Goal: Task Accomplishment & Management: Manage account settings

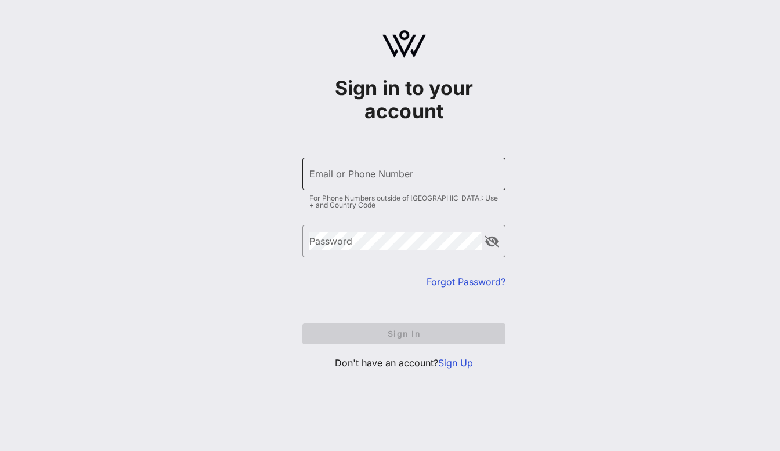
click at [318, 176] on input "Email or Phone Number" at bounding box center [403, 174] width 189 height 19
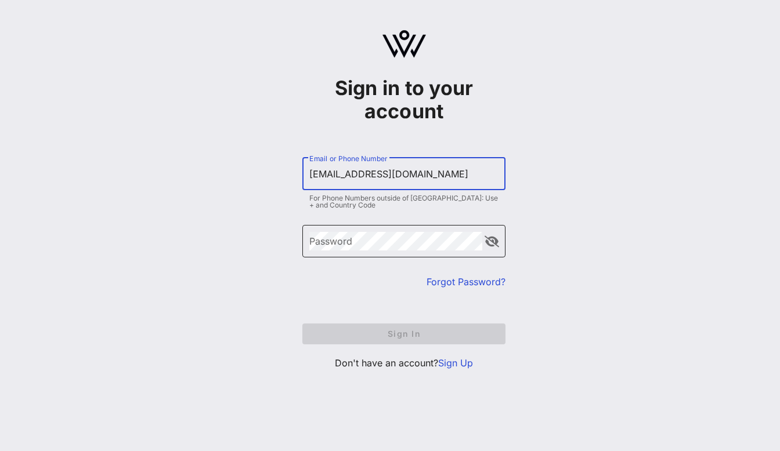
type input "[EMAIL_ADDRESS][DOMAIN_NAME]"
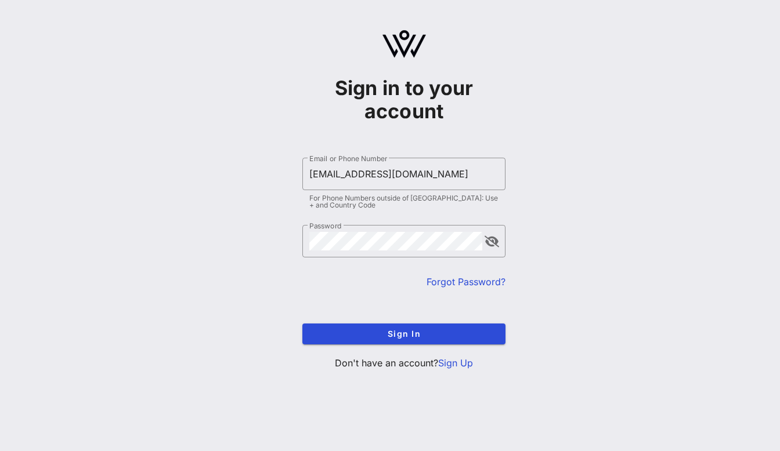
click at [382, 320] on form "​ Email or Phone Number [EMAIL_ADDRESS][DOMAIN_NAME] For Phone Numbers outside …" at bounding box center [403, 251] width 203 height 210
click at [379, 341] on button "Sign In" at bounding box center [403, 334] width 203 height 21
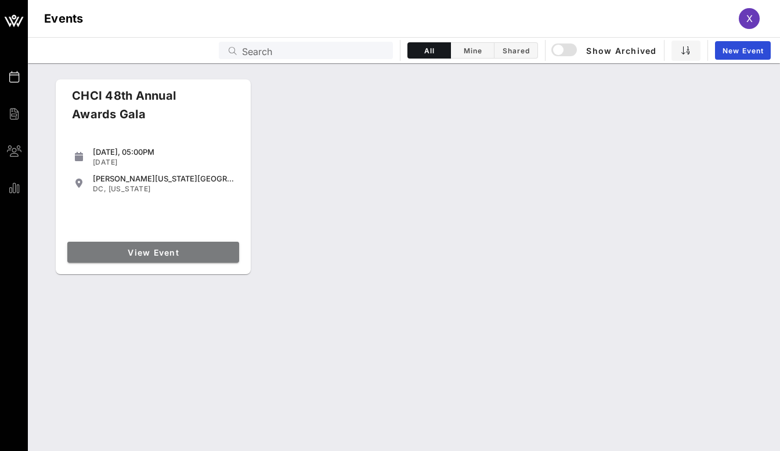
click at [143, 244] on link "View Event" at bounding box center [153, 252] width 172 height 21
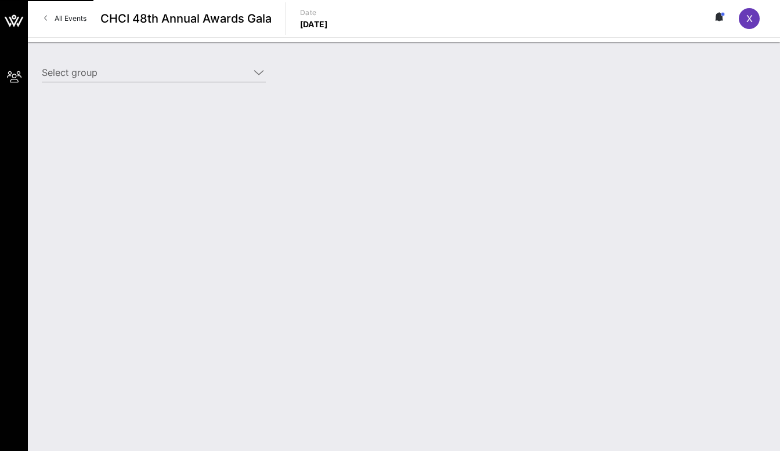
type input "Caesars Entertainment (Caesars Entertainment) [[PERSON_NAME], [EMAIL_ADDRESS][D…"
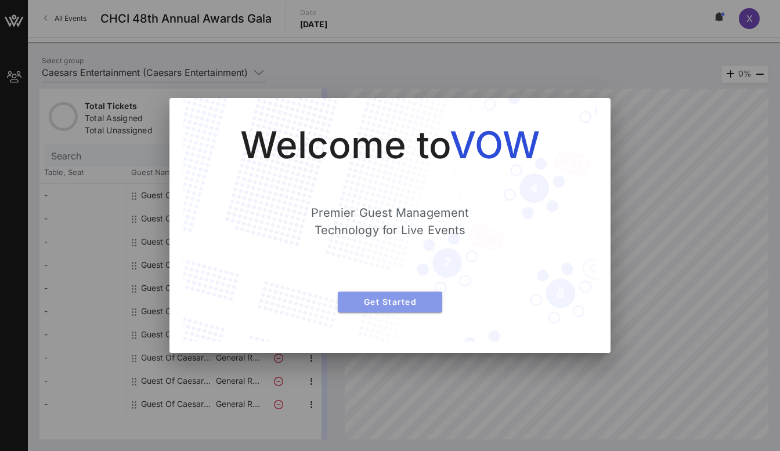
click at [371, 304] on span "Get Started" at bounding box center [390, 302] width 86 height 10
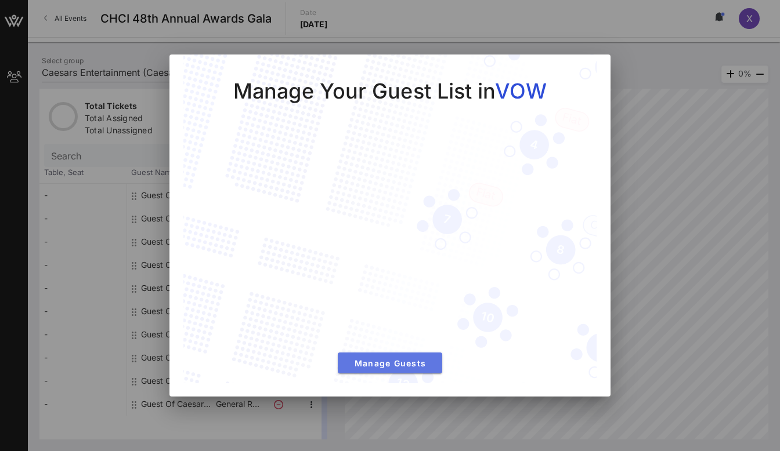
click at [379, 360] on span "Manage Guests" at bounding box center [390, 364] width 86 height 10
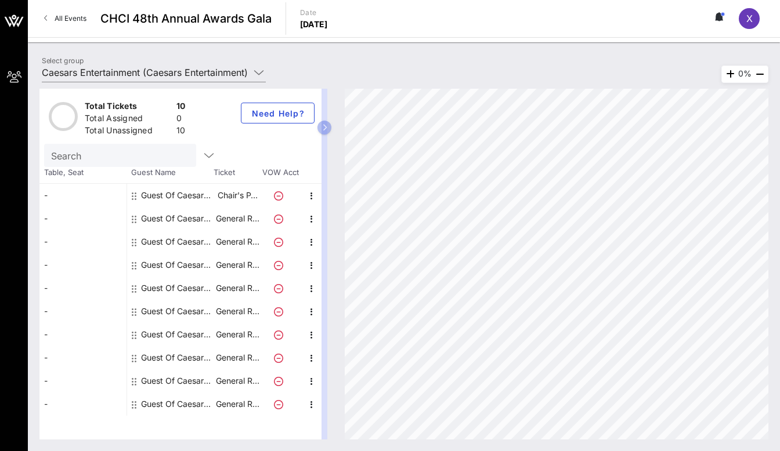
click at [101, 197] on div "-" at bounding box center [82, 195] width 87 height 23
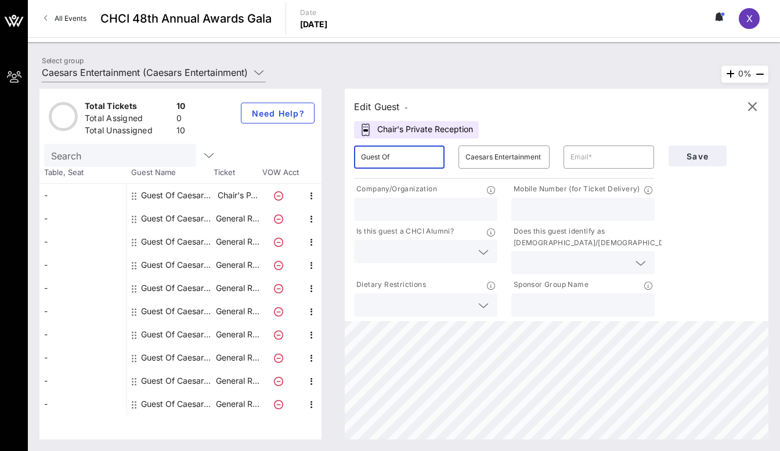
click at [407, 155] on input "Guest Of" at bounding box center [399, 157] width 77 height 19
type input "G"
type input "[PERSON_NAME]"
click at [592, 161] on input "text" at bounding box center [608, 157] width 77 height 19
click at [443, 211] on input "text" at bounding box center [425, 209] width 129 height 15
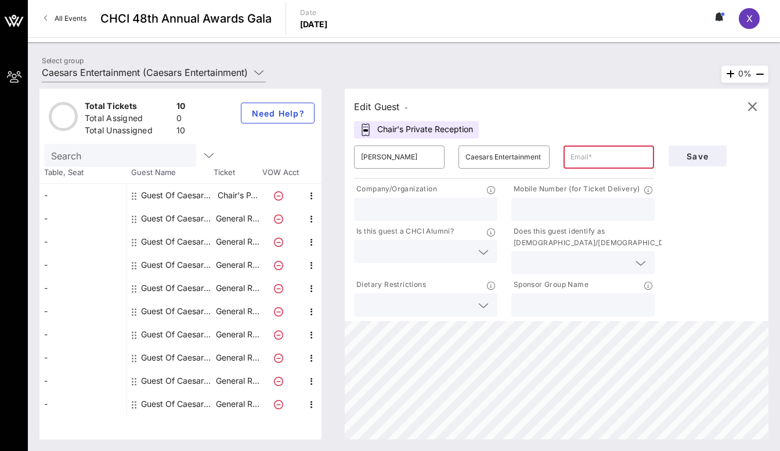
click at [551, 211] on input "text" at bounding box center [582, 209] width 129 height 15
drag, startPoint x: 425, startPoint y: 160, endPoint x: 314, endPoint y: 142, distance: 112.9
click at [314, 142] on div "Total Tickets 10 Total Assigned 0 Total Unassigned 10 Need Help? Search Table, …" at bounding box center [403, 264] width 729 height 351
type input "D"
type input "[PERSON_NAME]"
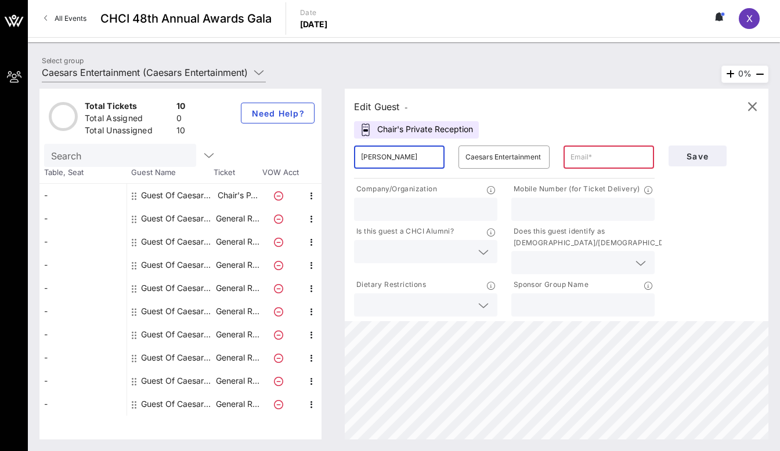
click at [614, 157] on input "text" at bounding box center [608, 157] width 77 height 19
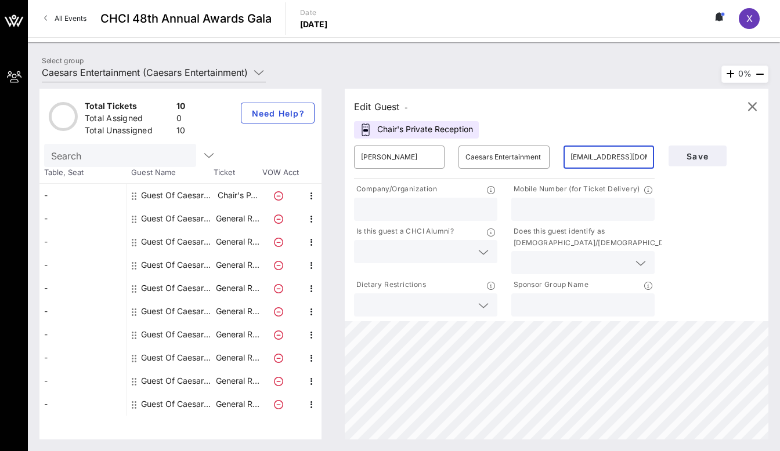
type input "[EMAIL_ADDRESS][DOMAIN_NAME]"
click at [416, 213] on input "text" at bounding box center [425, 209] width 129 height 15
type input "XH Strategies"
click at [574, 214] on input "text" at bounding box center [582, 209] width 129 height 15
type input "9566485203"
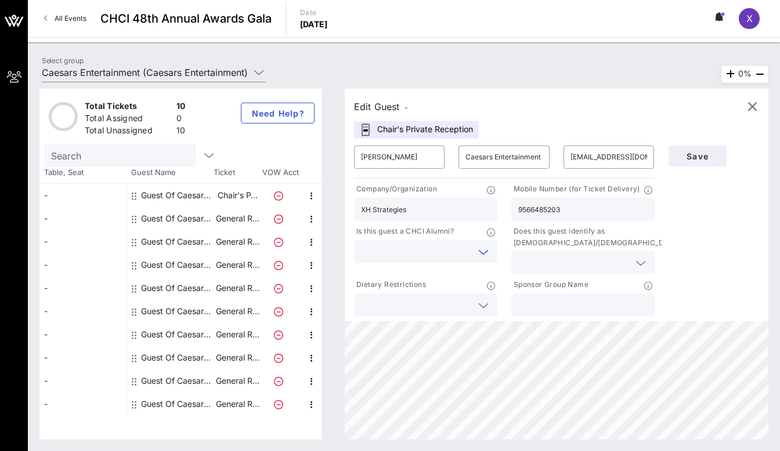
click at [426, 257] on input "text" at bounding box center [416, 251] width 111 height 15
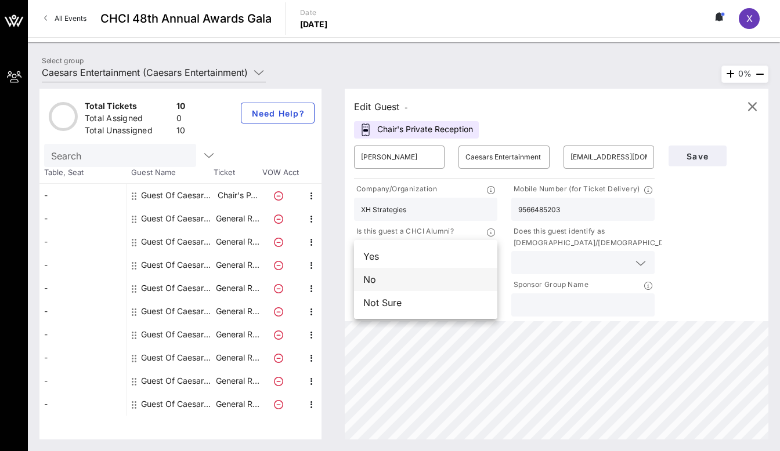
click at [425, 276] on div "No" at bounding box center [425, 279] width 143 height 23
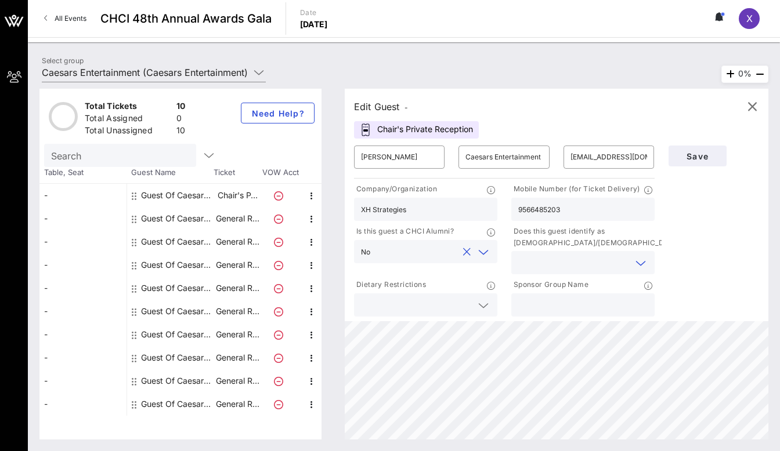
click at [549, 263] on input "text" at bounding box center [573, 262] width 111 height 15
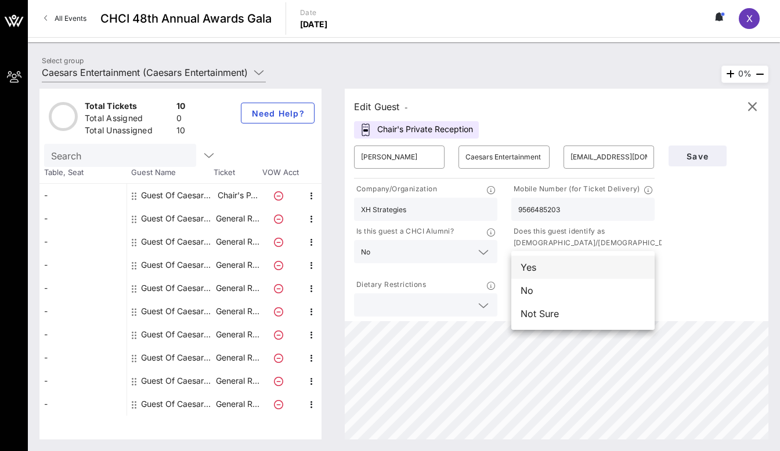
click at [544, 259] on div "Yes" at bounding box center [582, 267] width 143 height 23
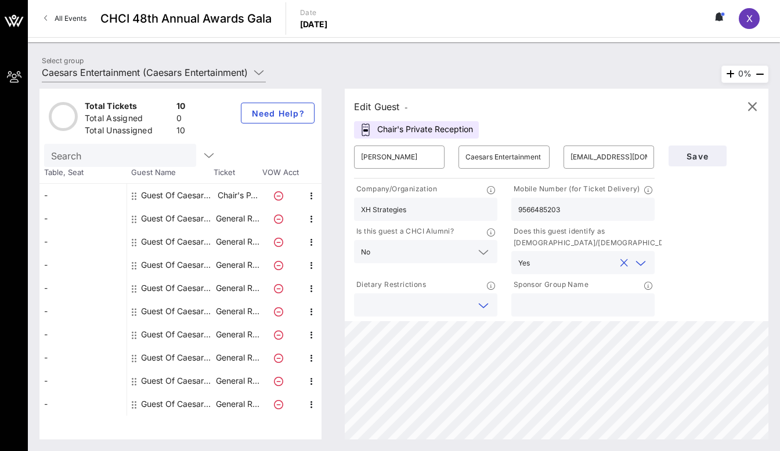
click at [442, 307] on input "text" at bounding box center [416, 305] width 111 height 15
click at [545, 307] on input "text" at bounding box center [582, 305] width 129 height 15
click at [697, 160] on span "Save" at bounding box center [697, 156] width 39 height 10
drag, startPoint x: 426, startPoint y: 160, endPoint x: 322, endPoint y: 129, distance: 108.7
click at [322, 129] on div "Total Tickets 10 Total Assigned 0 Total Unassigned 10 Need Help? Search Table, …" at bounding box center [403, 264] width 729 height 351
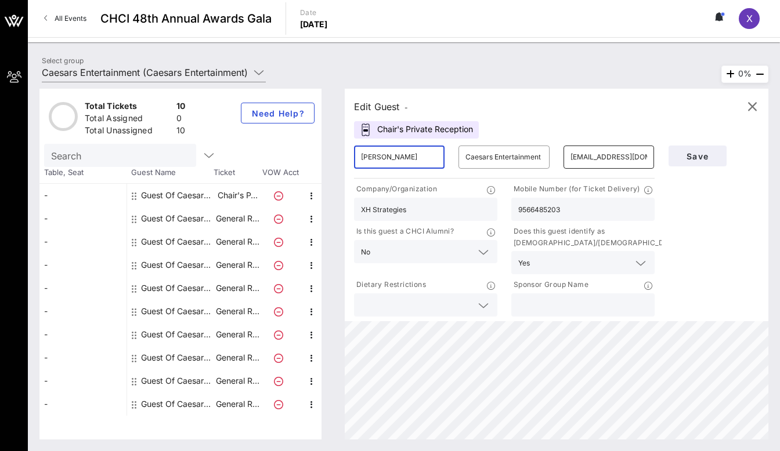
type input "[PERSON_NAME]"
click at [592, 160] on input "[EMAIL_ADDRESS][DOMAIN_NAME]" at bounding box center [608, 157] width 77 height 19
paste input "[PERSON_NAME][EMAIL_ADDRESS][PERSON_NAME][DOMAIN_NAME]"
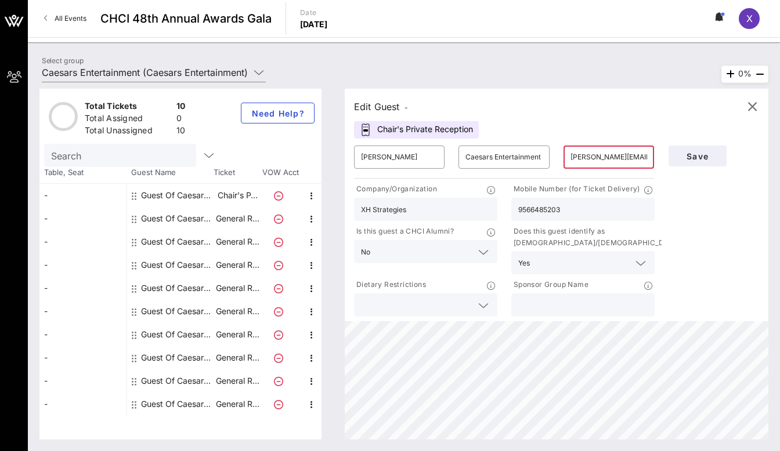
scroll to position [0, 8]
drag, startPoint x: 432, startPoint y: 218, endPoint x: 369, endPoint y: 214, distance: 62.7
type input "[PERSON_NAME][EMAIL_ADDRESS][PERSON_NAME][DOMAIN_NAME]"
click at [369, 214] on div "XH Strategies" at bounding box center [425, 209] width 129 height 23
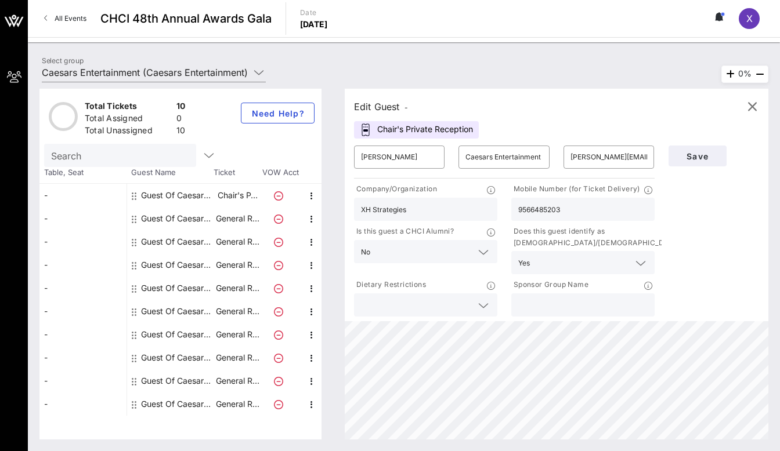
drag, startPoint x: 439, startPoint y: 213, endPoint x: 290, endPoint y: 201, distance: 149.6
click at [290, 201] on div "Total Tickets 10 Total Assigned 0 Total Unassigned 10 Need Help? Search Table, …" at bounding box center [403, 264] width 729 height 351
drag, startPoint x: 573, startPoint y: 213, endPoint x: 498, endPoint y: 204, distance: 74.8
click at [498, 204] on div "Company/Organization Mobile Number (for Ticket Delivery) 9566485203 Is this gue…" at bounding box center [504, 250] width 314 height 138
type input "6466603990"
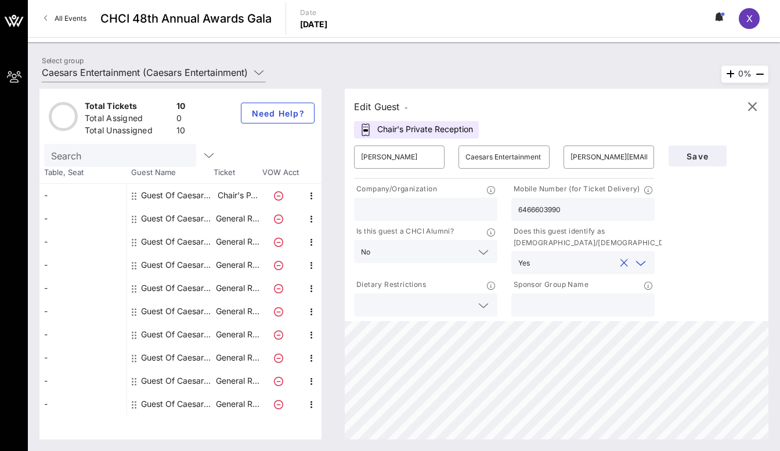
click at [559, 266] on input "text" at bounding box center [574, 262] width 81 height 15
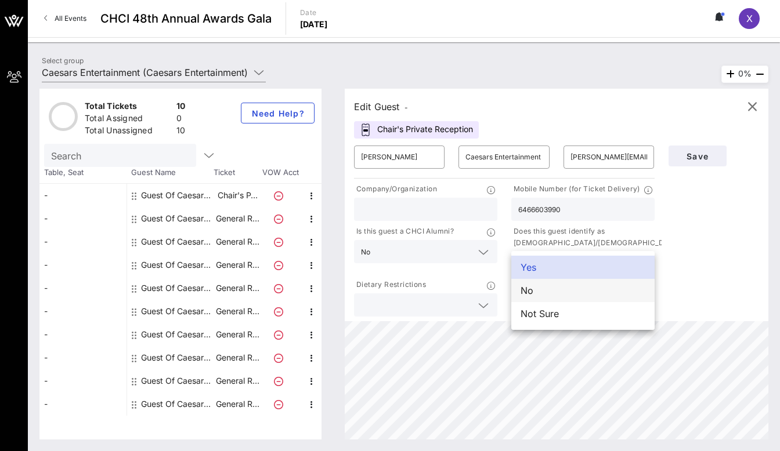
click at [554, 292] on div "No" at bounding box center [582, 290] width 143 height 23
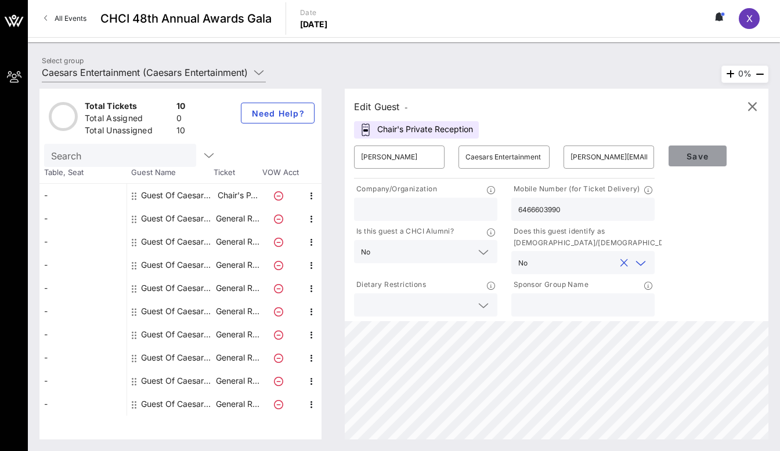
click at [682, 153] on span "Save" at bounding box center [697, 156] width 39 height 10
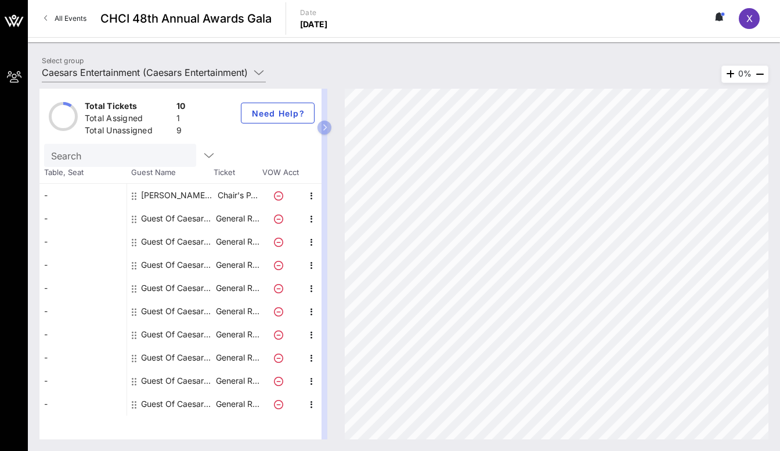
click at [162, 212] on div "Guest Of Caesars Entertainment" at bounding box center [177, 218] width 73 height 23
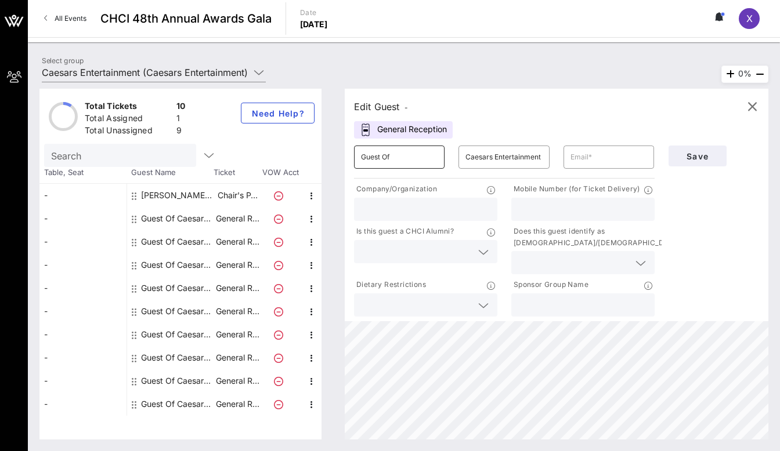
click at [381, 160] on input "Guest Of" at bounding box center [399, 157] width 77 height 19
drag, startPoint x: 405, startPoint y: 158, endPoint x: 302, endPoint y: 140, distance: 105.3
click at [302, 140] on div "Total Tickets 10 Total Assigned 1 Total Unassigned 9 Need Help? Search Table, S…" at bounding box center [403, 264] width 729 height 351
type input "[PERSON_NAME]"
click at [609, 161] on input "text" at bounding box center [608, 157] width 77 height 19
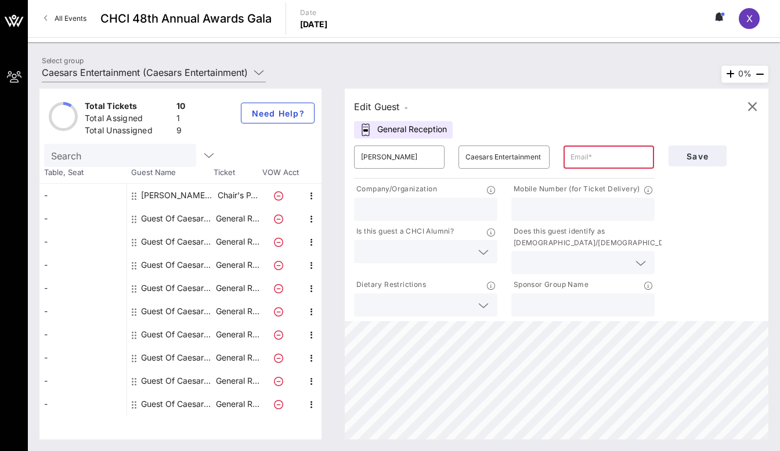
paste input "[EMAIL_ADDRESS][DOMAIN_NAME]"
type input "[EMAIL_ADDRESS][DOMAIN_NAME]"
click at [547, 209] on input "text" at bounding box center [582, 209] width 129 height 15
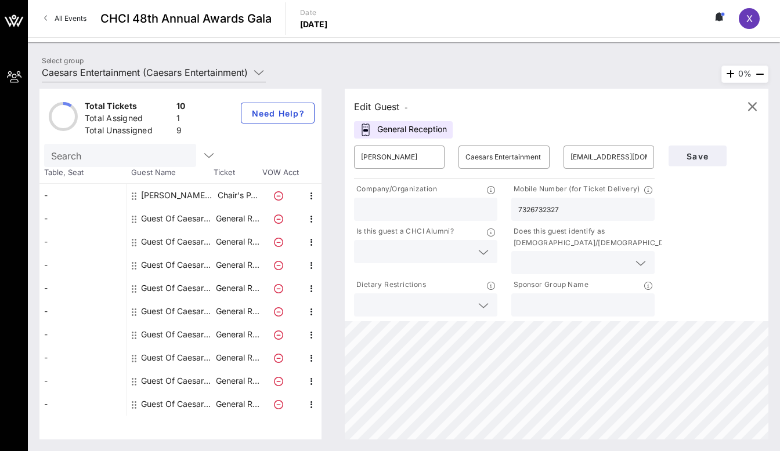
type input "7326732327"
click at [421, 256] on input "text" at bounding box center [416, 251] width 111 height 15
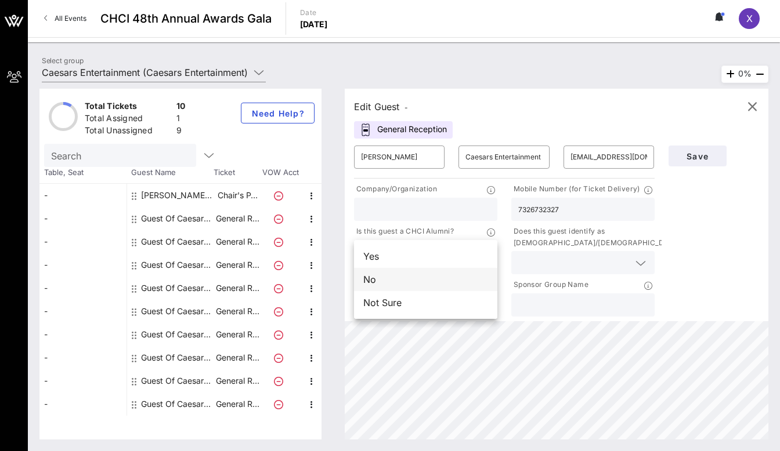
click at [419, 278] on div "No" at bounding box center [425, 279] width 143 height 23
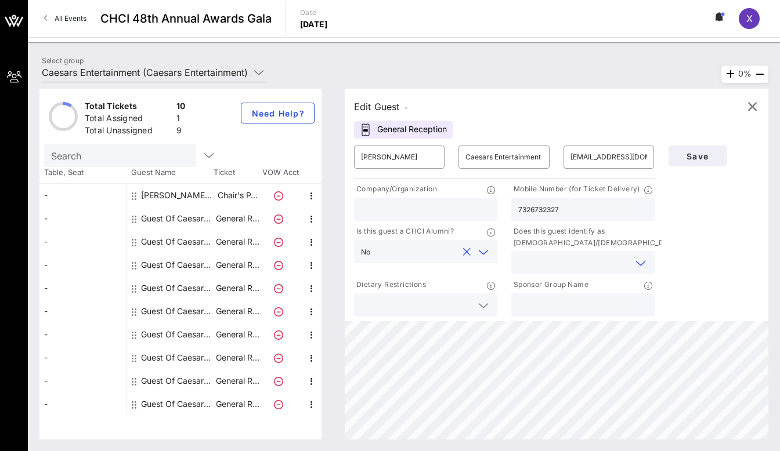
click at [539, 269] on input "text" at bounding box center [573, 262] width 111 height 15
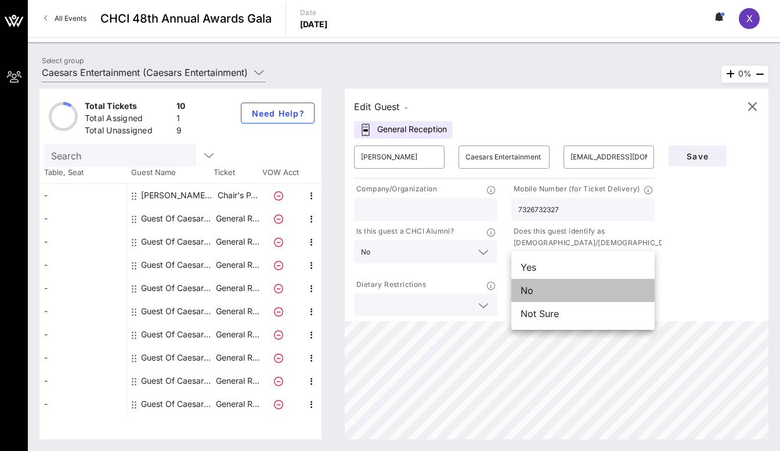
click at [527, 294] on div "No" at bounding box center [582, 290] width 143 height 23
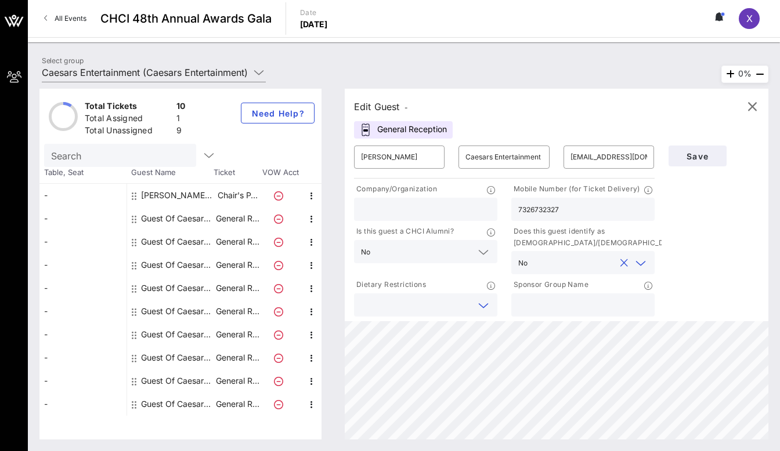
click at [455, 306] on input "text" at bounding box center [416, 305] width 111 height 15
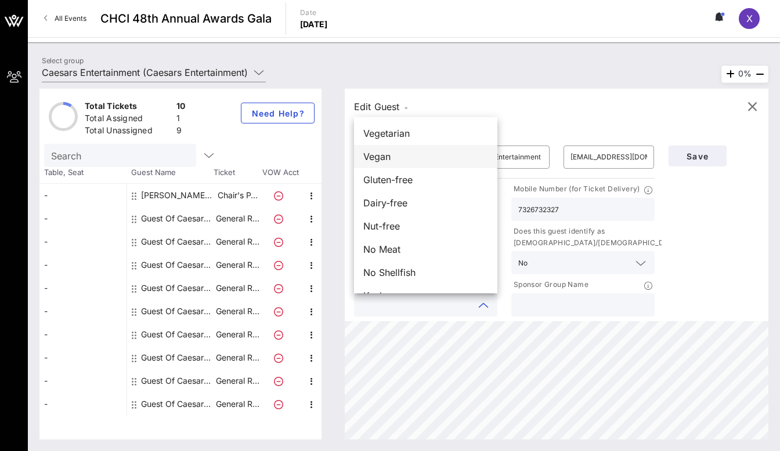
click at [403, 153] on div "Vegan" at bounding box center [425, 156] width 143 height 23
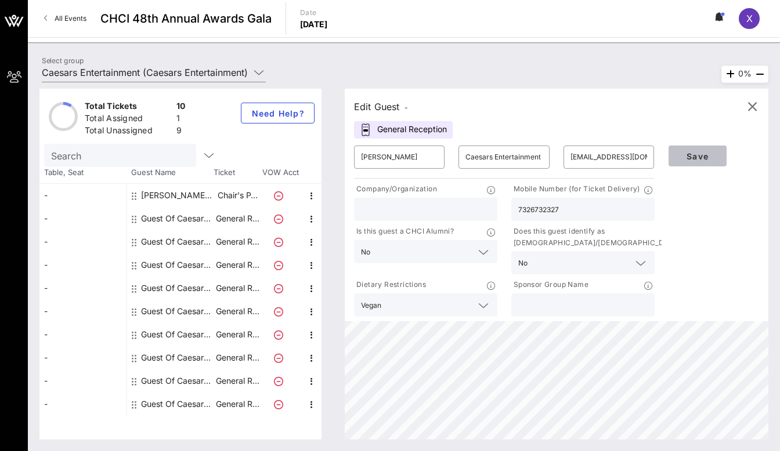
click at [703, 155] on span "Save" at bounding box center [697, 156] width 39 height 10
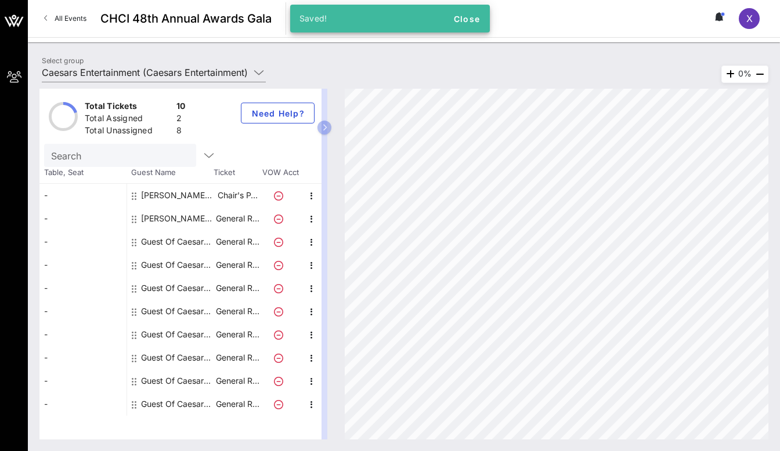
click at [179, 241] on div "Guest Of Caesars Entertainment" at bounding box center [177, 241] width 73 height 23
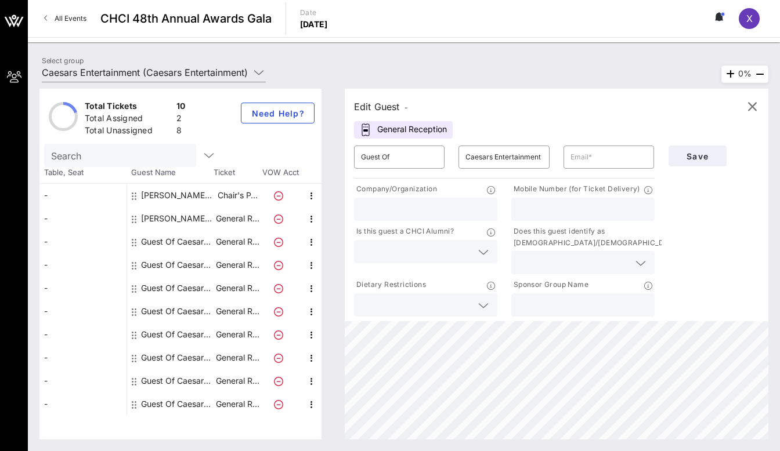
click at [380, 208] on input "text" at bounding box center [425, 209] width 129 height 15
click at [400, 154] on input "Guest Of" at bounding box center [399, 157] width 77 height 19
type input "G"
type input "[PERSON_NAME]"
click at [585, 160] on input "text" at bounding box center [608, 157] width 77 height 19
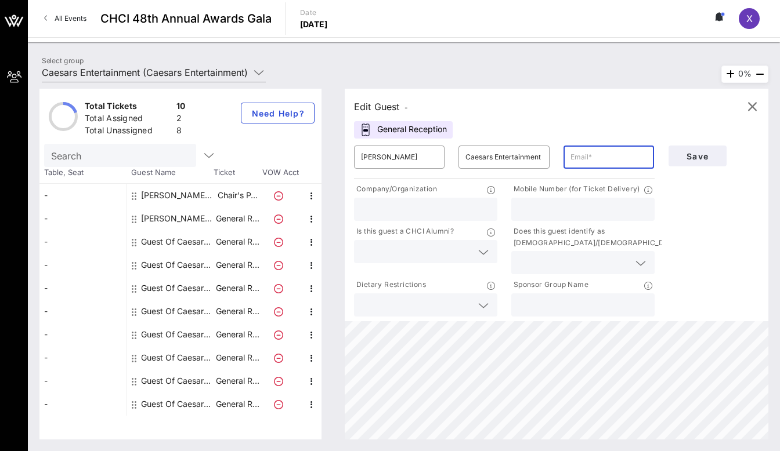
paste input "[EMAIL_ADDRESS][DOMAIN_NAME]"
type input "[EMAIL_ADDRESS][DOMAIN_NAME]"
click at [389, 211] on input "text" at bounding box center [425, 209] width 129 height 15
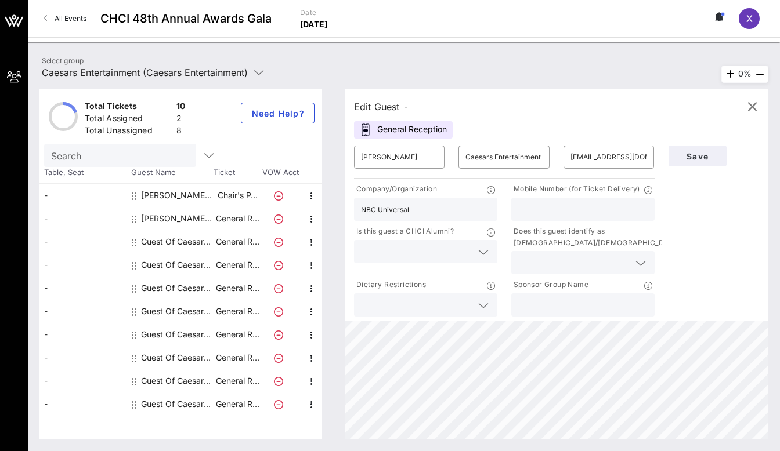
type input "NBC Universal"
click at [564, 200] on div at bounding box center [582, 209] width 129 height 23
type input "8432223438"
click at [531, 262] on input "text" at bounding box center [573, 262] width 111 height 15
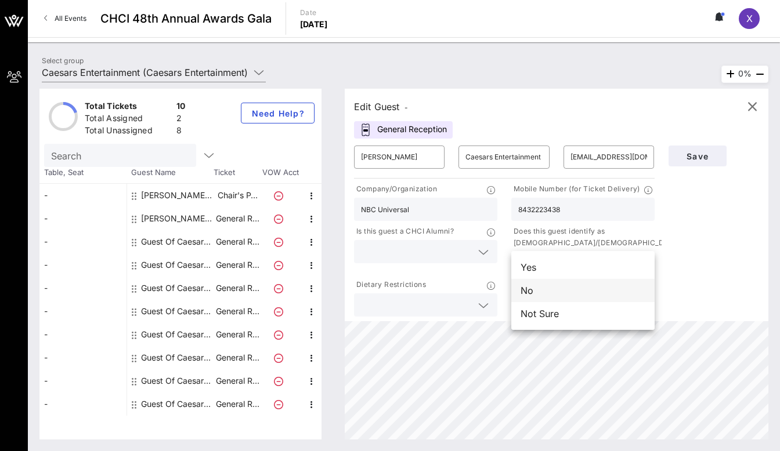
click at [533, 294] on div "No" at bounding box center [582, 290] width 143 height 23
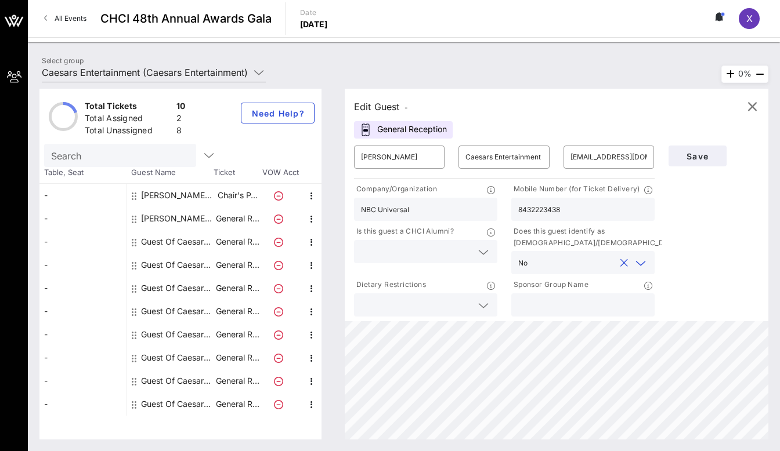
click at [478, 251] on icon at bounding box center [483, 252] width 10 height 14
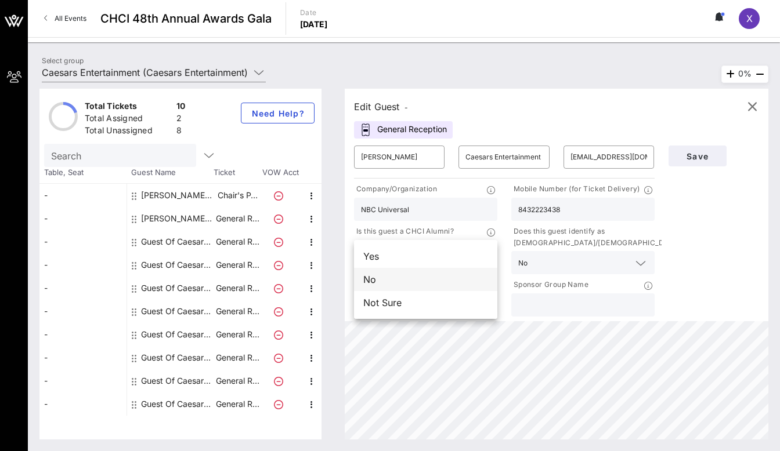
click at [464, 278] on div "No" at bounding box center [425, 279] width 143 height 23
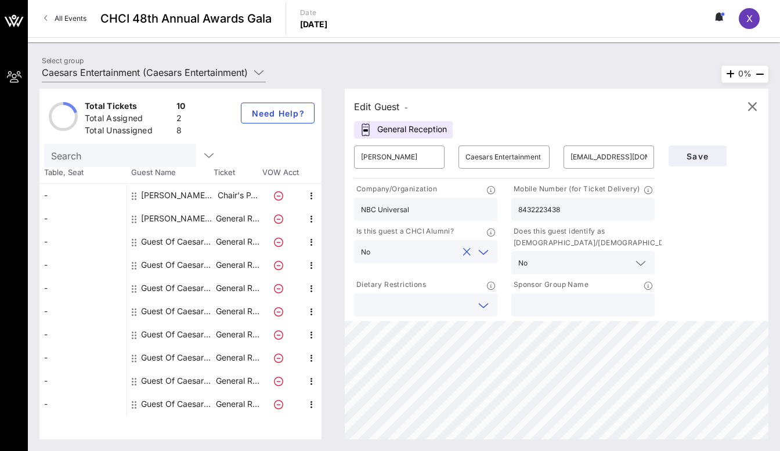
click at [455, 301] on input "text" at bounding box center [416, 305] width 111 height 15
click at [701, 155] on span "Save" at bounding box center [697, 156] width 39 height 10
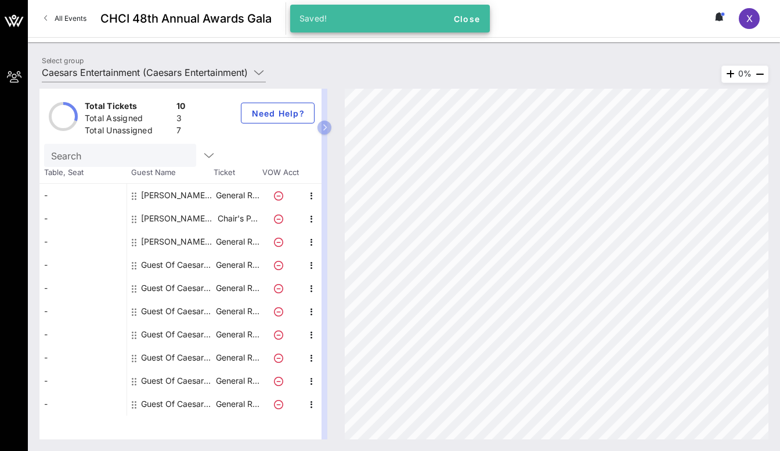
click at [182, 264] on div "Guest Of Caesars Entertainment" at bounding box center [177, 265] width 73 height 23
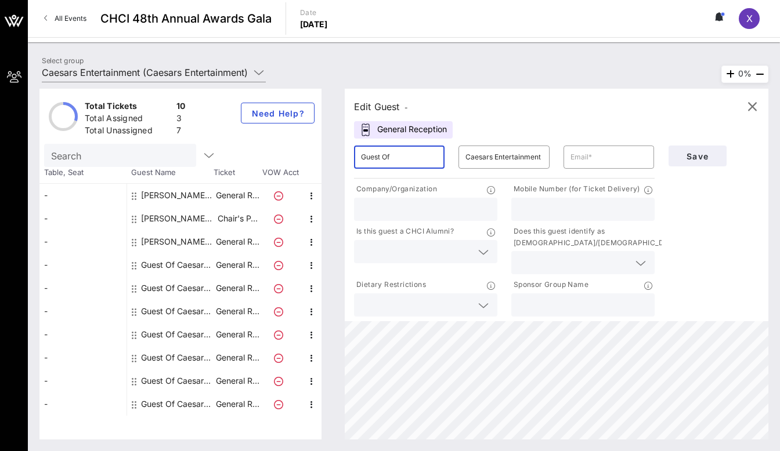
click at [434, 158] on input "Guest Of" at bounding box center [399, 157] width 77 height 19
type input "G"
type input "[PERSON_NAME]"
click at [602, 168] on div at bounding box center [608, 157] width 77 height 23
paste input "[EMAIL_ADDRESS][DOMAIN_NAME]"
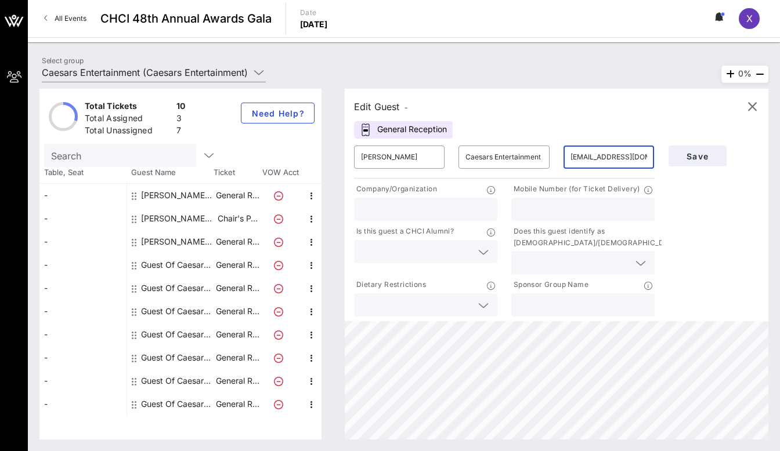
type input "[EMAIL_ADDRESS][DOMAIN_NAME]"
click at [437, 217] on div at bounding box center [425, 209] width 129 height 23
click at [540, 202] on input "text" at bounding box center [582, 209] width 129 height 15
type input "8477785194"
click at [428, 251] on input "text" at bounding box center [416, 251] width 111 height 15
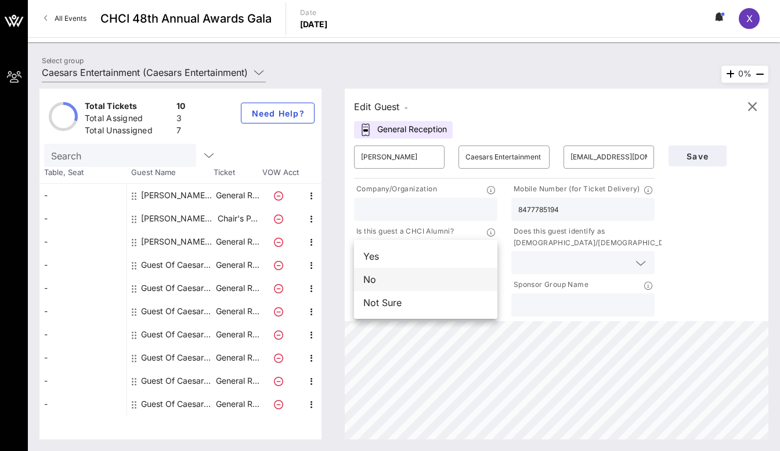
click at [430, 280] on div "No" at bounding box center [425, 279] width 143 height 23
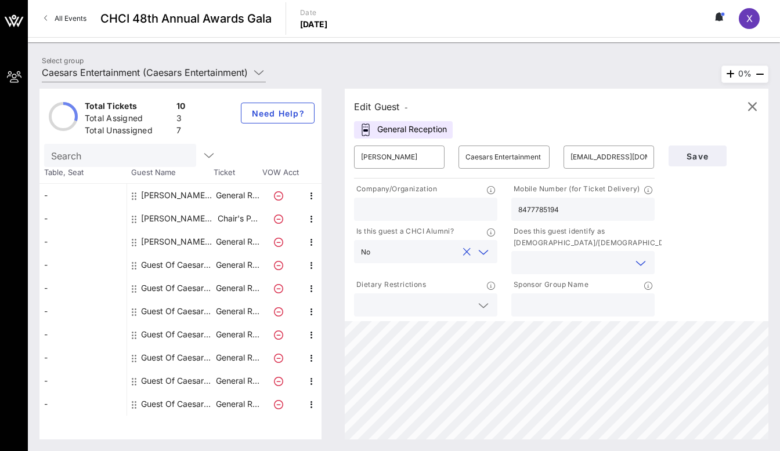
click at [537, 269] on input "text" at bounding box center [573, 262] width 111 height 15
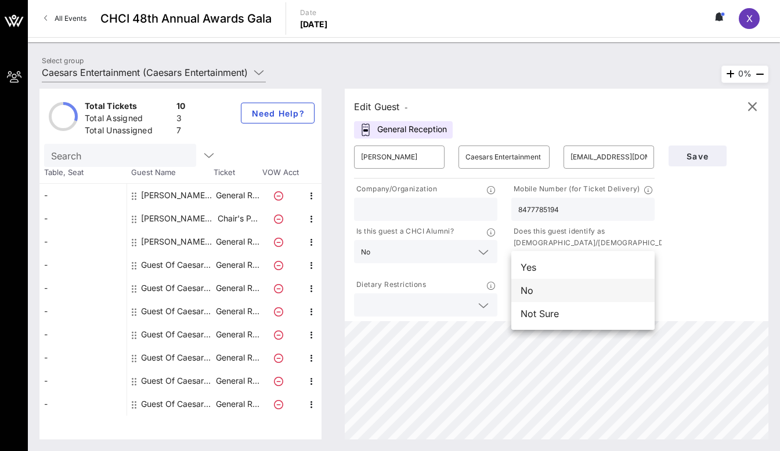
click at [538, 292] on div "No" at bounding box center [582, 290] width 143 height 23
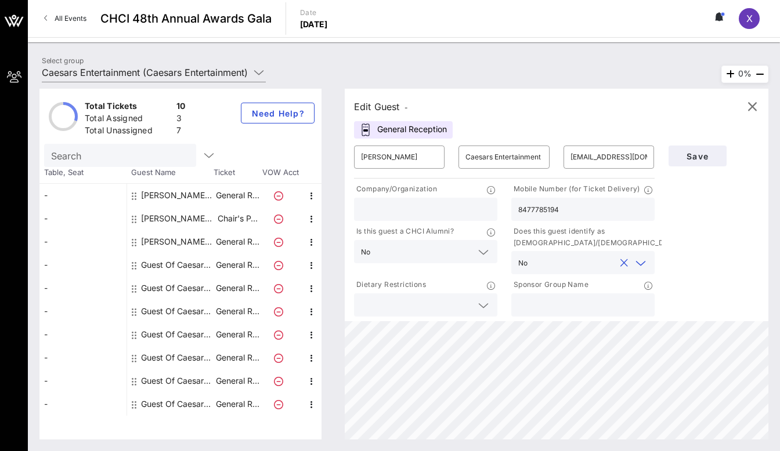
click at [462, 306] on input "text" at bounding box center [416, 305] width 111 height 15
click at [701, 151] on span "Save" at bounding box center [697, 156] width 39 height 10
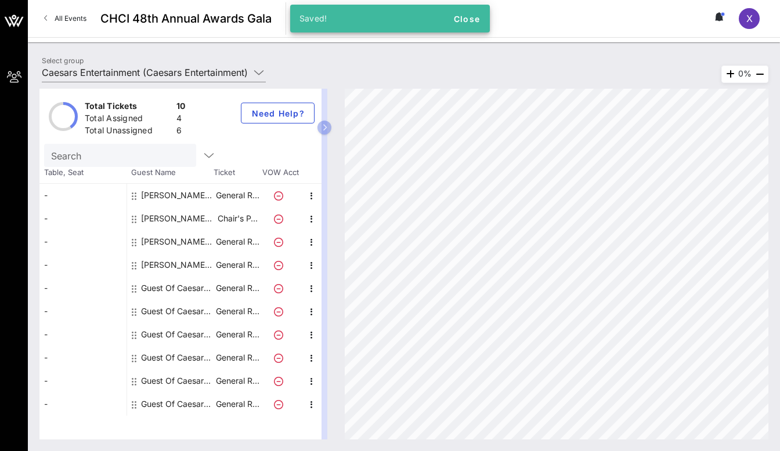
click at [163, 291] on div "Guest Of Caesars Entertainment" at bounding box center [177, 288] width 73 height 23
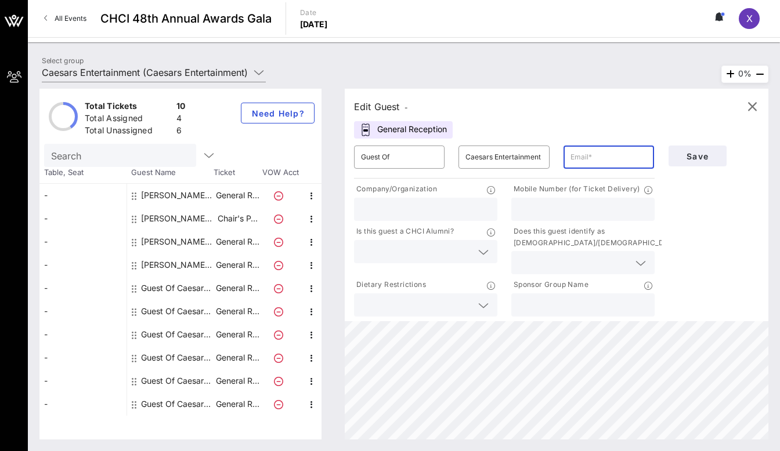
click at [600, 158] on input "text" at bounding box center [608, 157] width 77 height 19
paste input "[EMAIL_ADDRESS][DOMAIN_NAME]"
type input "[EMAIL_ADDRESS][DOMAIN_NAME]"
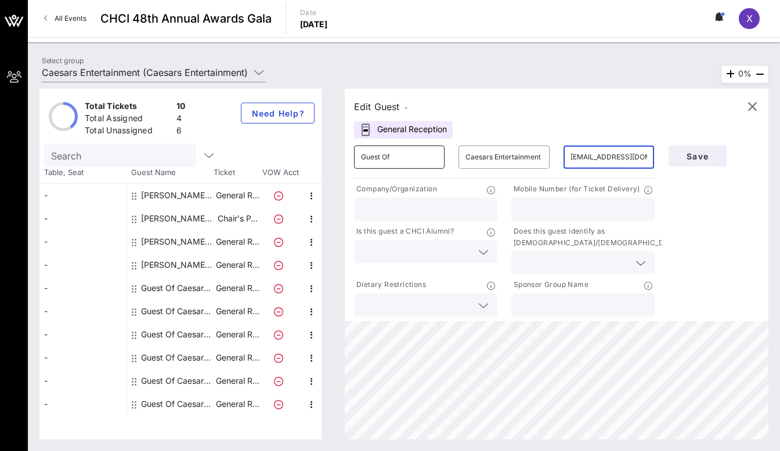
click at [389, 156] on input "Guest Of" at bounding box center [399, 157] width 77 height 19
type input "G"
type input "[PERSON_NAME]"
click at [399, 208] on input "text" at bounding box center [425, 209] width 129 height 15
type input "L"
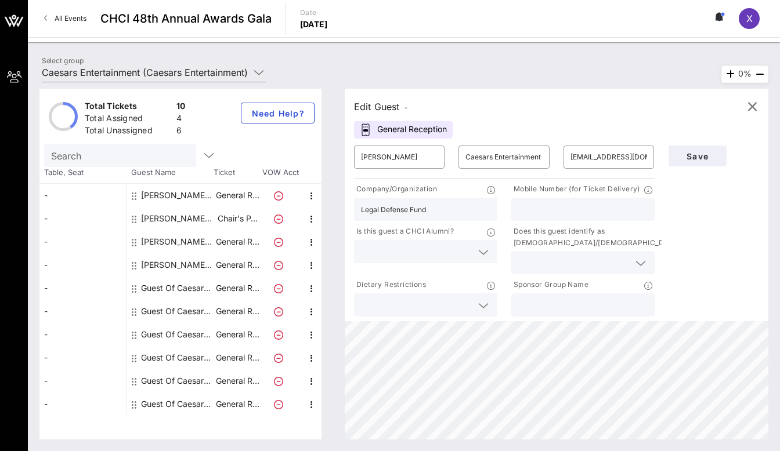
type input "Legal Defense Fund"
click at [527, 212] on input "text" at bounding box center [582, 209] width 129 height 15
type input "3303542102"
click at [397, 255] on input "text" at bounding box center [416, 251] width 111 height 15
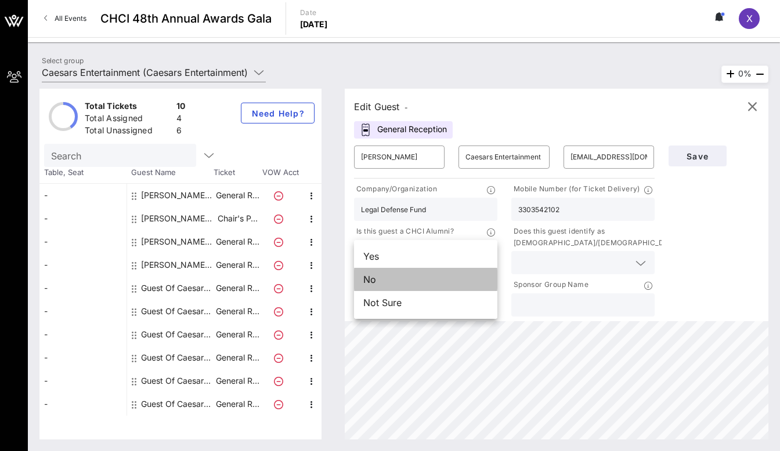
click at [397, 276] on div "No" at bounding box center [425, 279] width 143 height 23
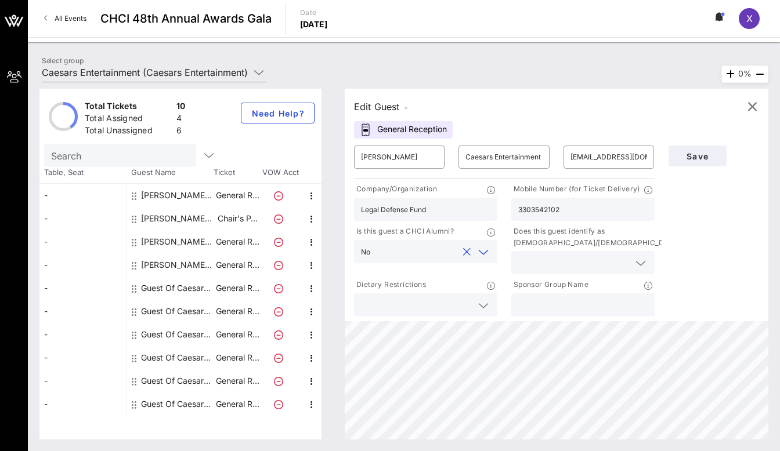
click at [542, 262] on input "text" at bounding box center [573, 262] width 111 height 15
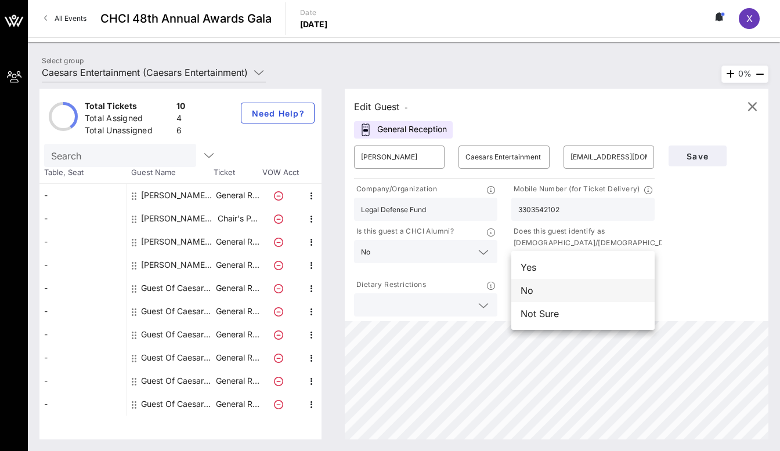
click at [545, 289] on div "No" at bounding box center [582, 290] width 143 height 23
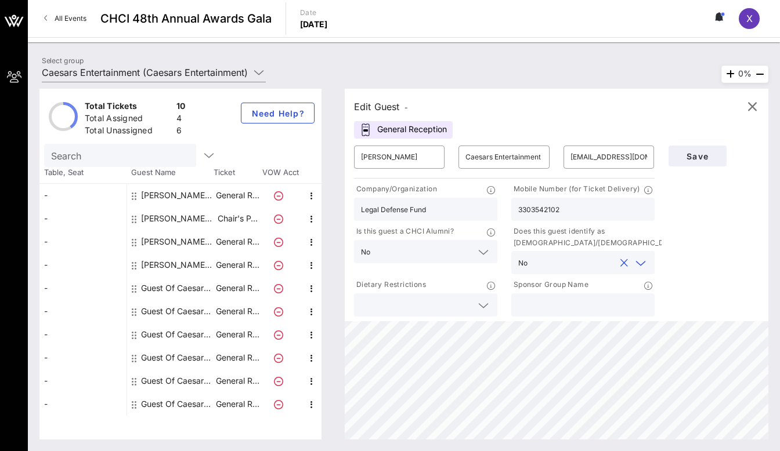
click at [477, 307] on div at bounding box center [483, 306] width 14 height 14
click at [701, 152] on span "Save" at bounding box center [697, 156] width 39 height 10
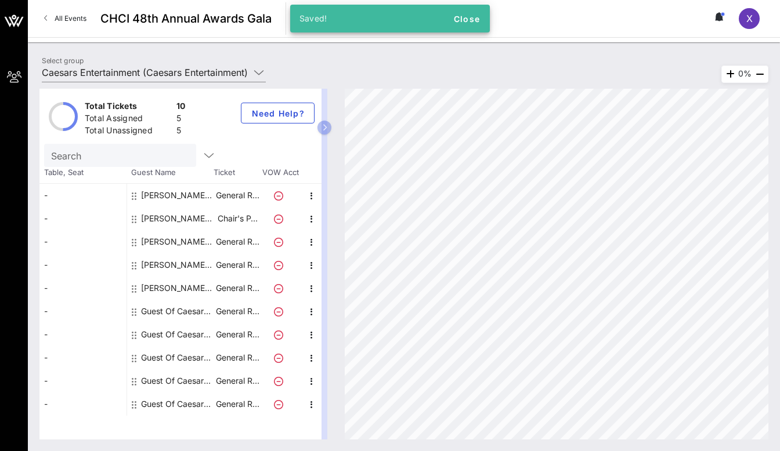
click at [175, 310] on div "Guest Of Caesars Entertainment" at bounding box center [177, 311] width 73 height 23
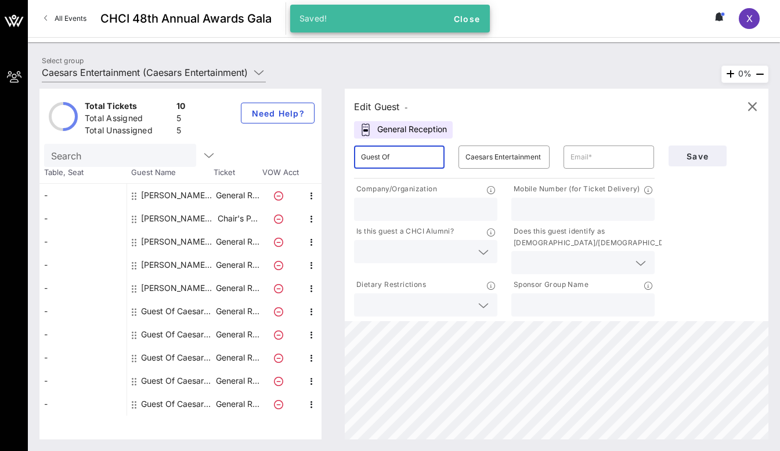
click at [396, 158] on input "Guest Of" at bounding box center [399, 157] width 77 height 19
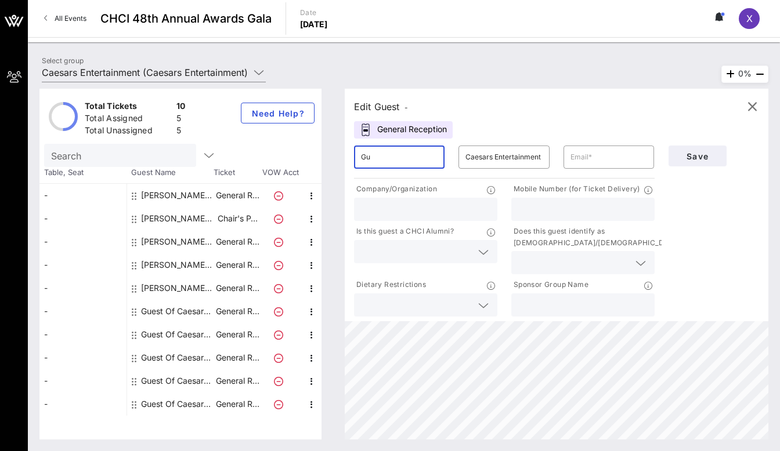
type input "G"
type input "[PERSON_NAME]"
click at [586, 153] on input "text" at bounding box center [608, 157] width 77 height 19
paste input "[EMAIL_ADDRESS][DOMAIN_NAME]"
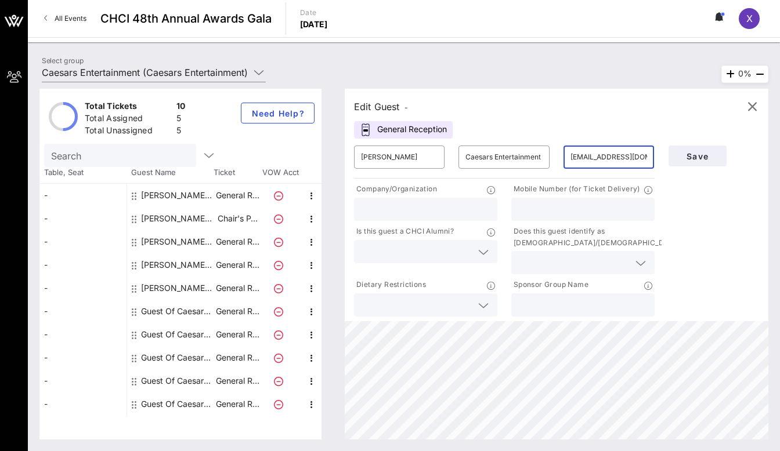
scroll to position [0, 6]
type input "[EMAIL_ADDRESS][DOMAIN_NAME]"
click at [432, 211] on input "text" at bounding box center [425, 209] width 129 height 15
click at [381, 250] on input "text" at bounding box center [416, 251] width 111 height 15
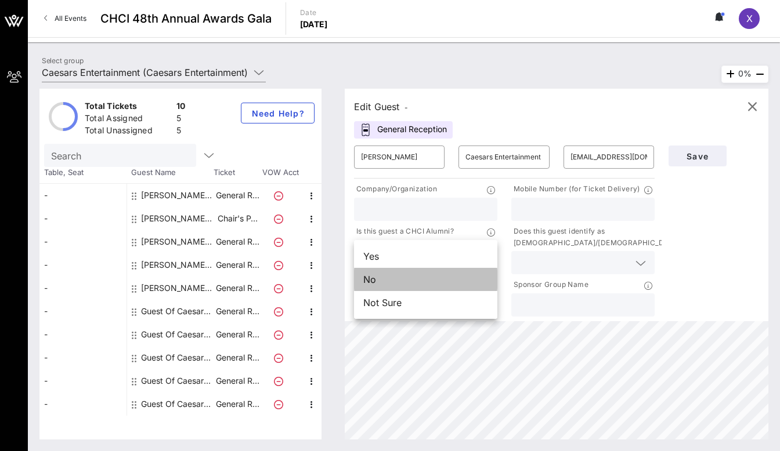
click at [381, 271] on div "No" at bounding box center [425, 279] width 143 height 23
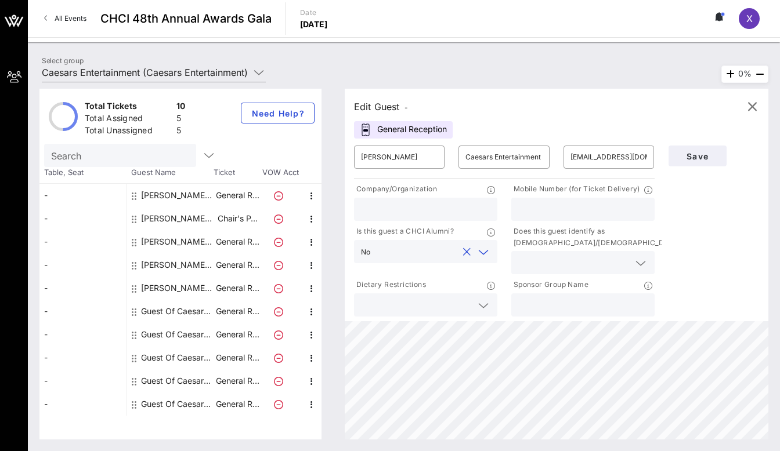
click at [569, 254] on div at bounding box center [582, 262] width 129 height 23
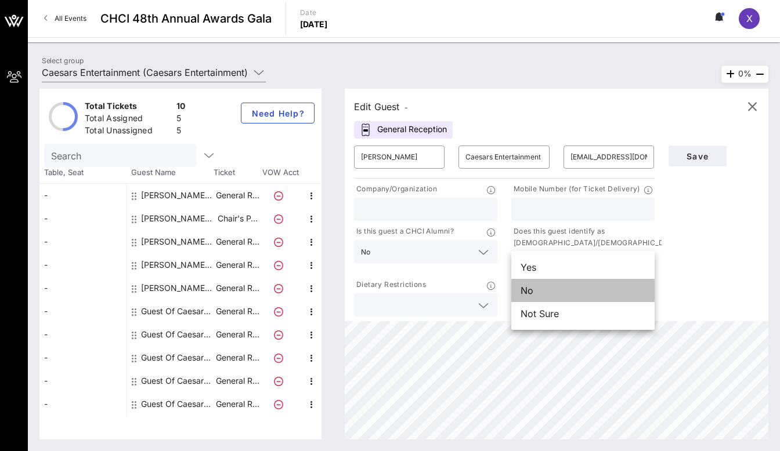
click at [559, 289] on div "No" at bounding box center [582, 290] width 143 height 23
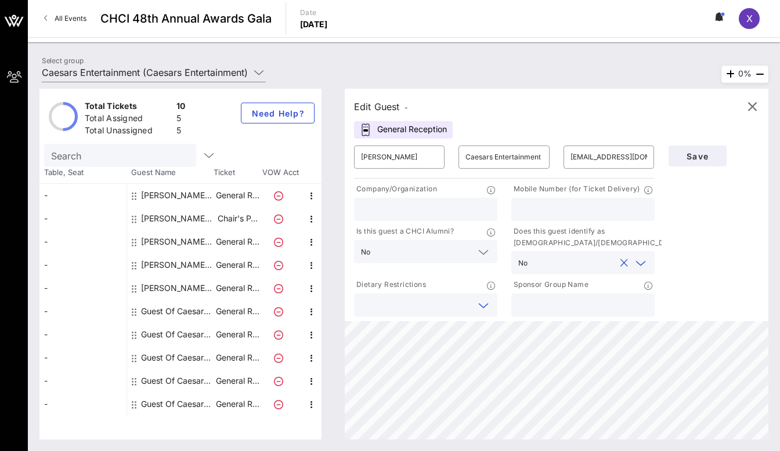
click at [448, 298] on input "text" at bounding box center [416, 305] width 111 height 15
click at [698, 156] on span "Save" at bounding box center [697, 156] width 39 height 10
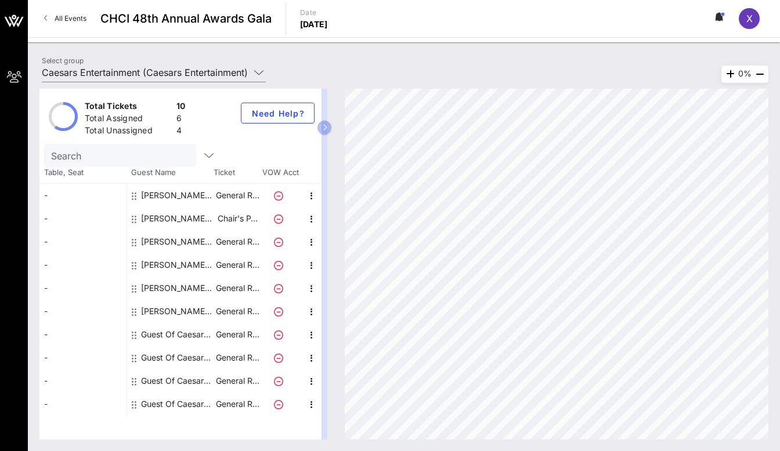
click at [173, 334] on div "Guest Of Caesars Entertainment" at bounding box center [177, 334] width 73 height 23
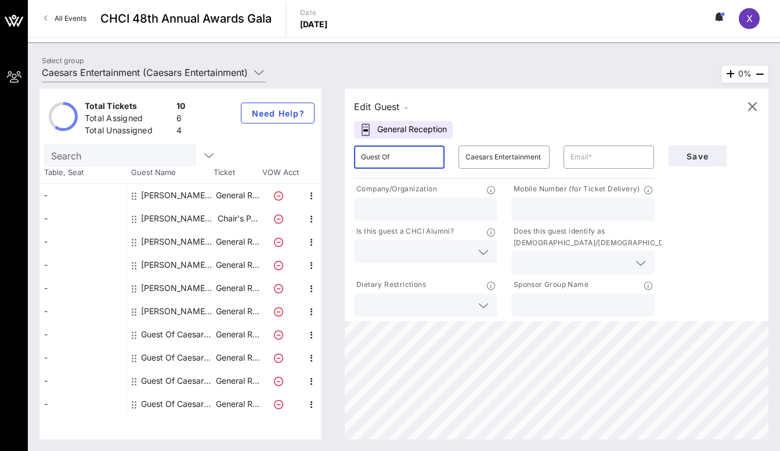
click at [422, 164] on input "Guest Of" at bounding box center [399, 157] width 77 height 19
type input "G"
type input "[PERSON_NAME]"
click at [587, 155] on input "text" at bounding box center [608, 157] width 77 height 19
paste input "[EMAIL_ADDRESS][DOMAIN_NAME]"
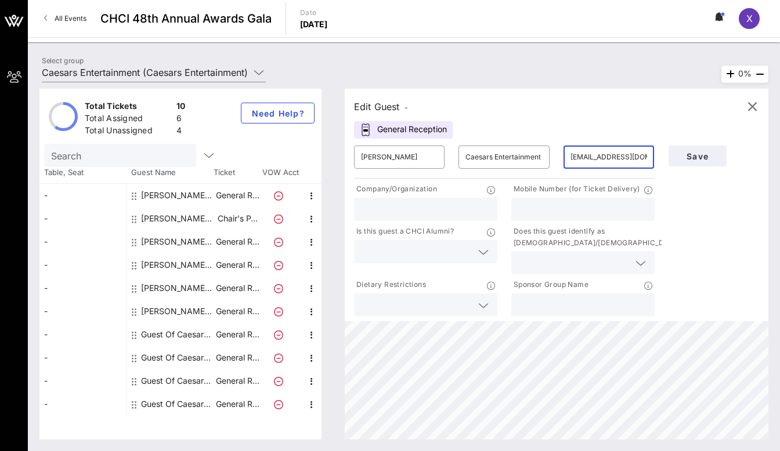
scroll to position [0, 29]
type input "[EMAIL_ADDRESS][DOMAIN_NAME]"
click at [432, 205] on input "text" at bounding box center [425, 209] width 129 height 15
type input "[GEOGRAPHIC_DATA]"
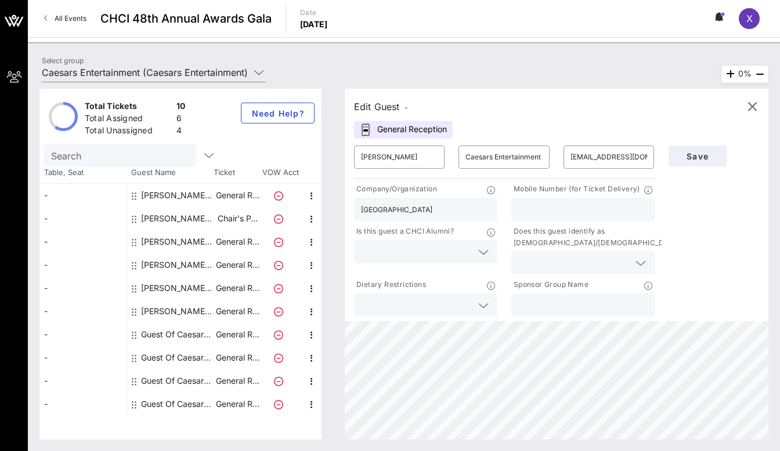
click at [426, 247] on input "text" at bounding box center [416, 251] width 111 height 15
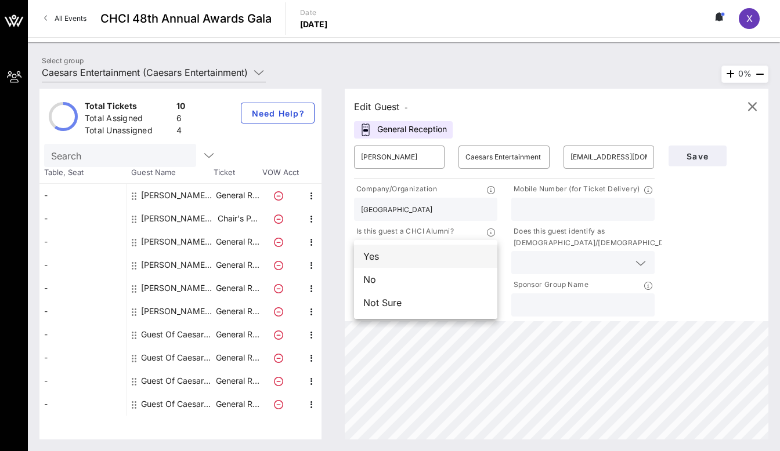
click at [417, 265] on div "Yes" at bounding box center [425, 256] width 143 height 23
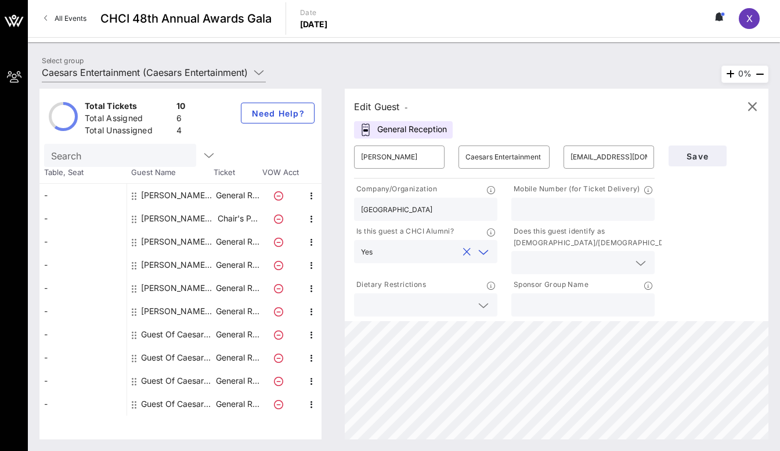
click at [444, 261] on div "Yes" at bounding box center [425, 251] width 129 height 23
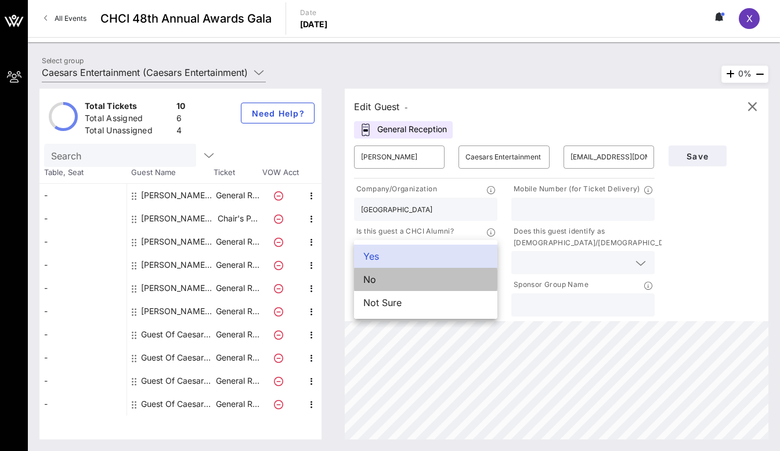
click at [417, 288] on div "No" at bounding box center [425, 279] width 143 height 23
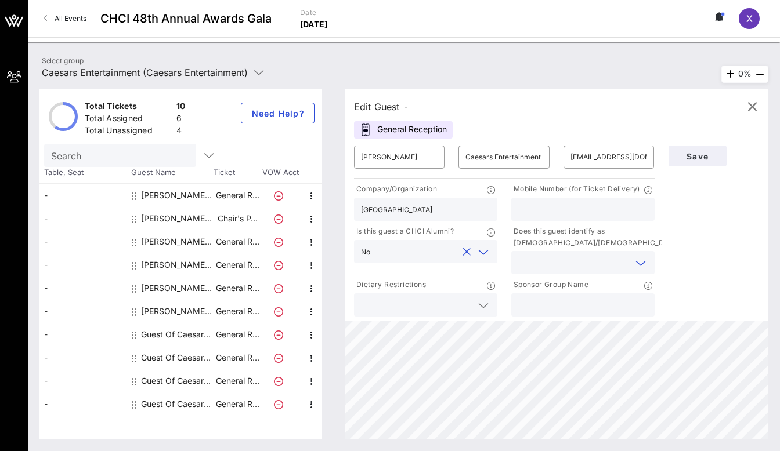
click at [562, 266] on input "text" at bounding box center [573, 262] width 111 height 15
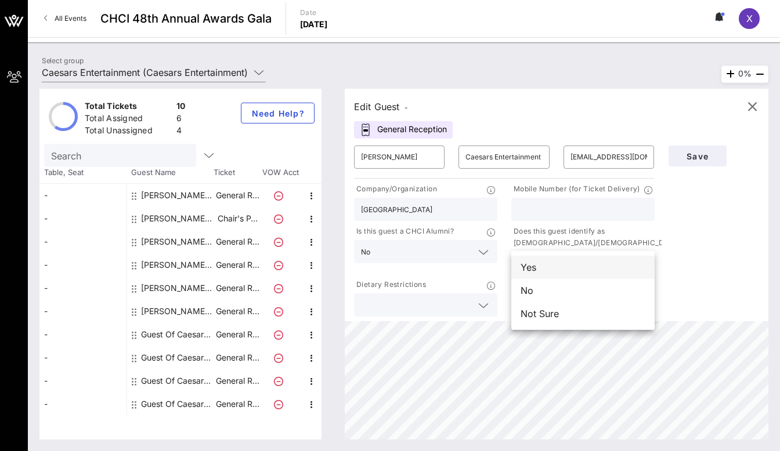
click at [560, 266] on div "Yes" at bounding box center [582, 267] width 143 height 23
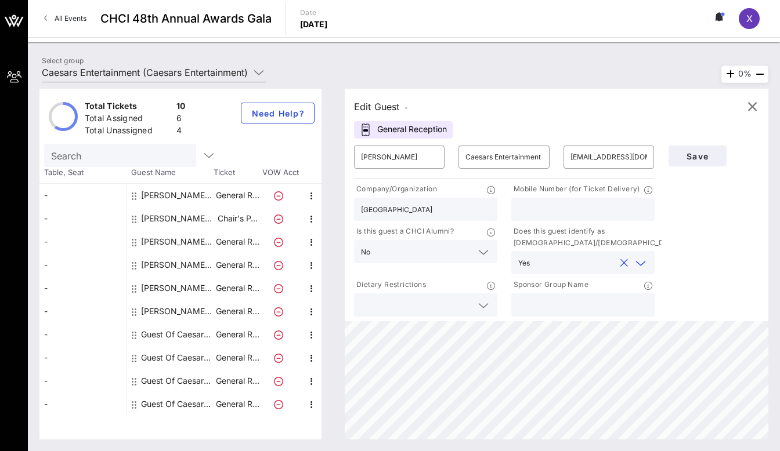
click at [586, 209] on input "text" at bounding box center [582, 209] width 129 height 15
type input "9565594506"
click at [678, 154] on span "Save" at bounding box center [697, 156] width 39 height 10
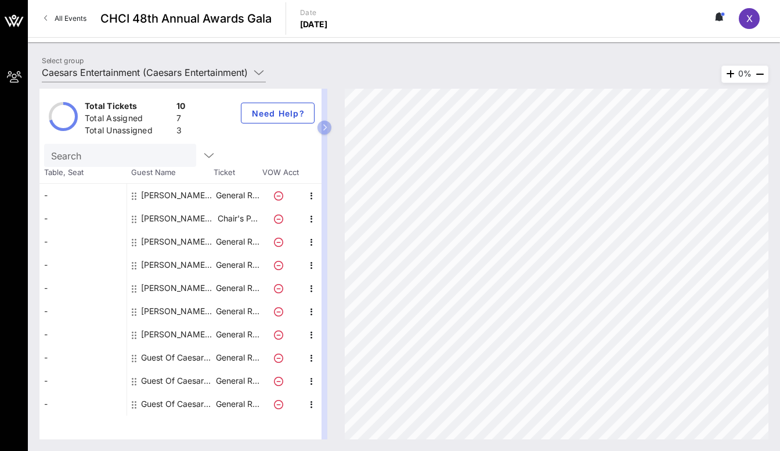
click at [192, 359] on div "Guest Of Caesars Entertainment" at bounding box center [177, 357] width 73 height 23
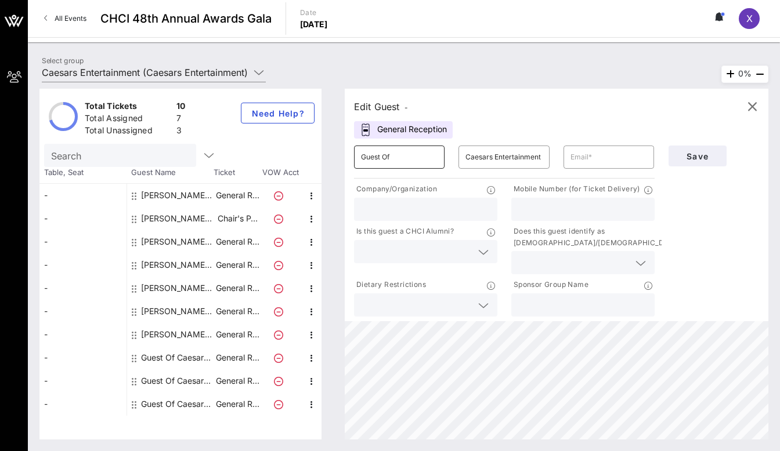
click at [379, 159] on input "Guest Of" at bounding box center [399, 157] width 77 height 19
click at [586, 161] on input "text" at bounding box center [608, 157] width 77 height 19
paste input "[EMAIL_ADDRESS][DOMAIN_NAME]"
type input "[EMAIL_ADDRESS][DOMAIN_NAME]"
click at [408, 153] on input "Guest Of" at bounding box center [399, 157] width 77 height 19
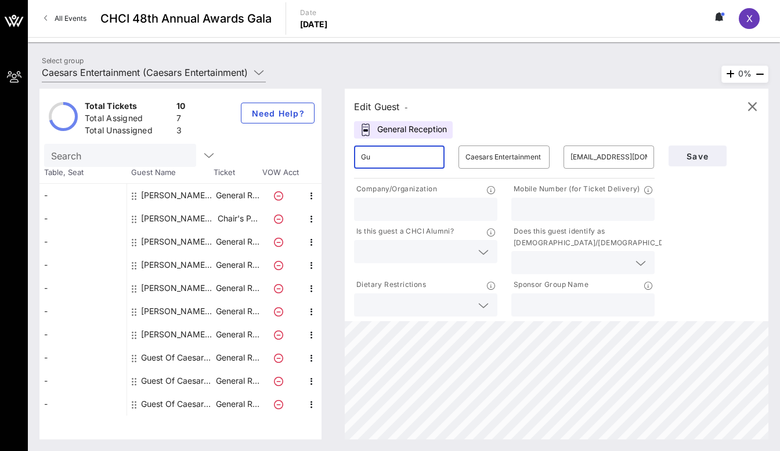
type input "G"
type input "[PERSON_NAME] Rocketto"
click at [392, 212] on input "text" at bounding box center [425, 209] width 129 height 15
click at [557, 212] on input "text" at bounding box center [582, 209] width 129 height 15
type input "3128131273"
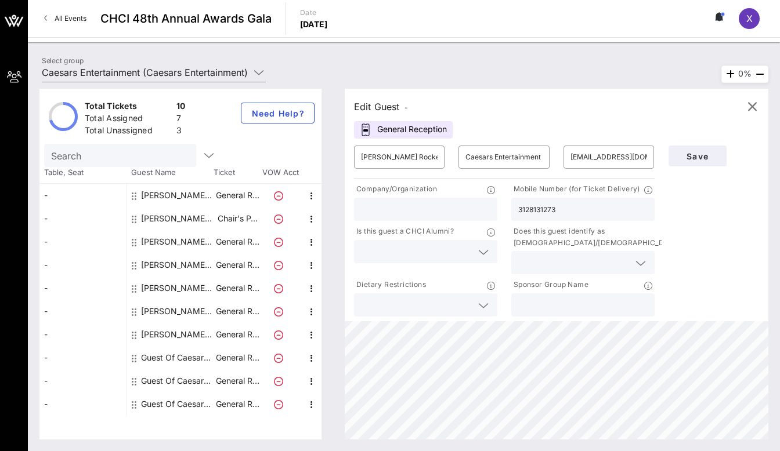
click at [412, 252] on input "text" at bounding box center [416, 251] width 111 height 15
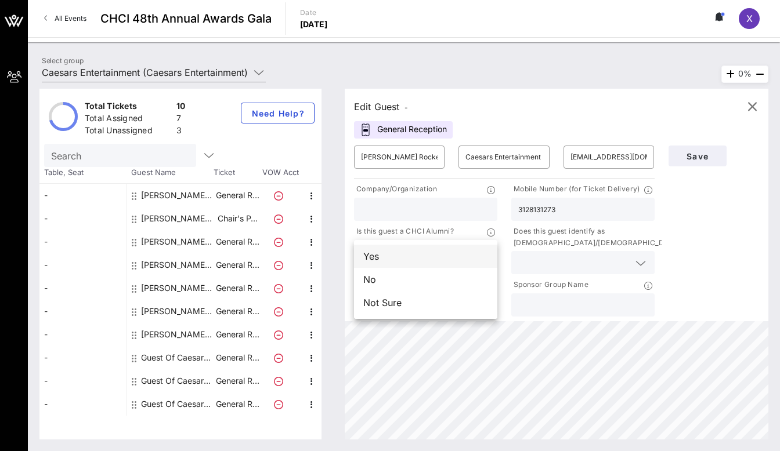
click at [410, 259] on div "Yes" at bounding box center [425, 256] width 143 height 23
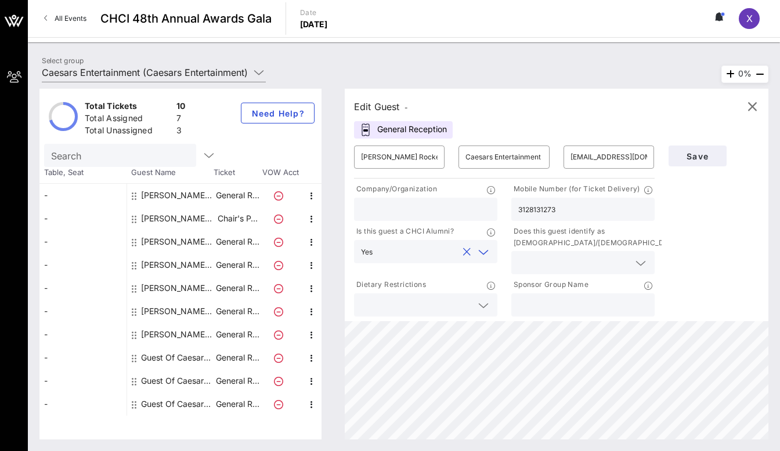
click at [410, 259] on div "Yes" at bounding box center [425, 251] width 129 height 23
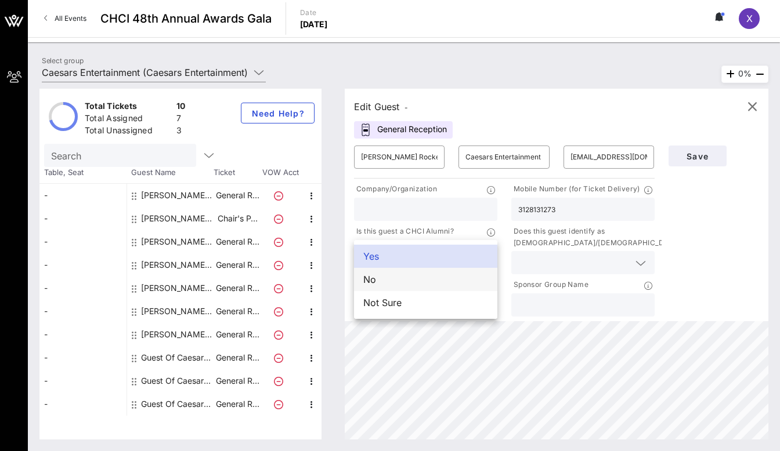
click at [405, 277] on div "No" at bounding box center [425, 279] width 143 height 23
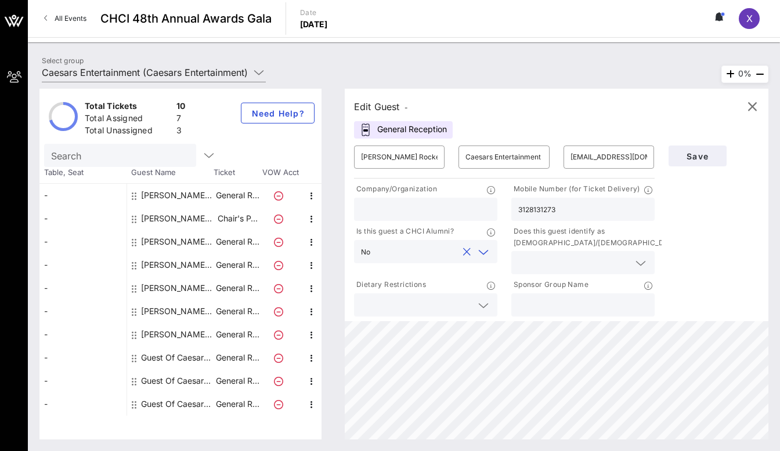
click at [535, 264] on input "text" at bounding box center [573, 262] width 111 height 15
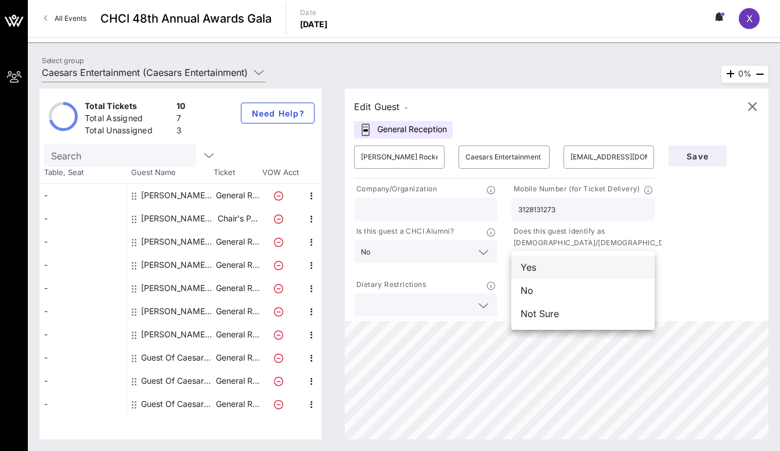
click at [535, 270] on div "Yes" at bounding box center [582, 267] width 143 height 23
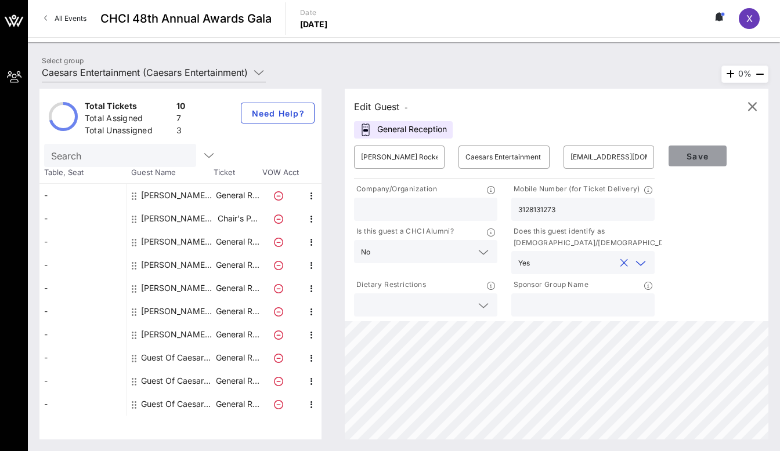
click at [709, 154] on span "Save" at bounding box center [697, 156] width 39 height 10
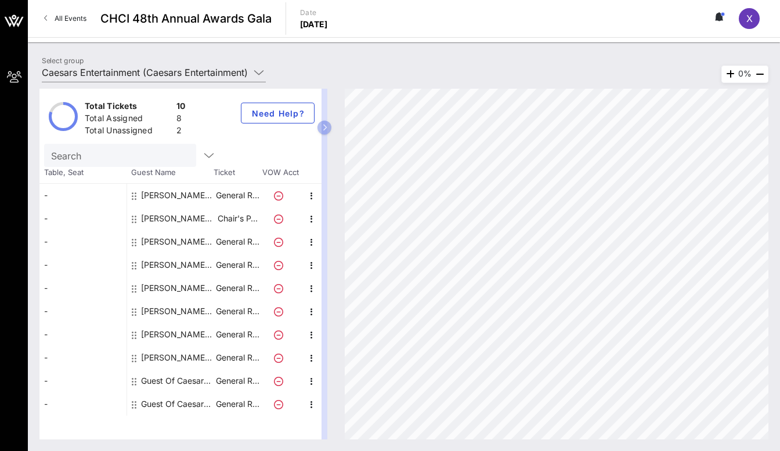
click at [164, 377] on div "Guest Of Caesars Entertainment" at bounding box center [177, 381] width 73 height 23
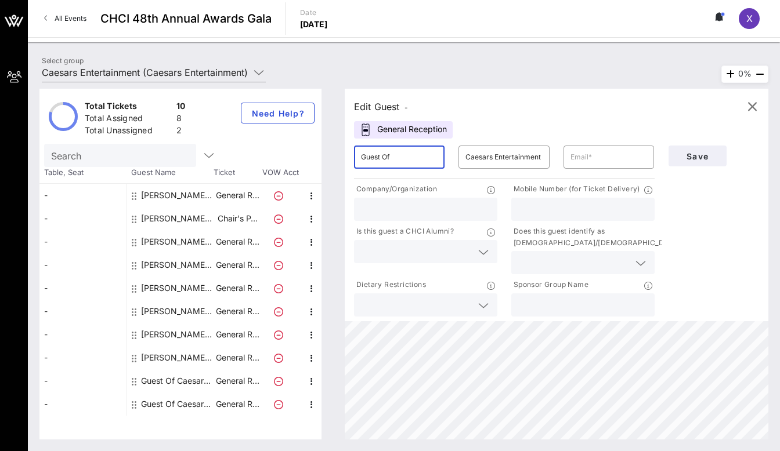
click at [410, 158] on input "Guest Of" at bounding box center [399, 157] width 77 height 19
type input "G"
type input ":"
type input "[PERSON_NAME]"
click at [596, 155] on input "text" at bounding box center [608, 157] width 77 height 19
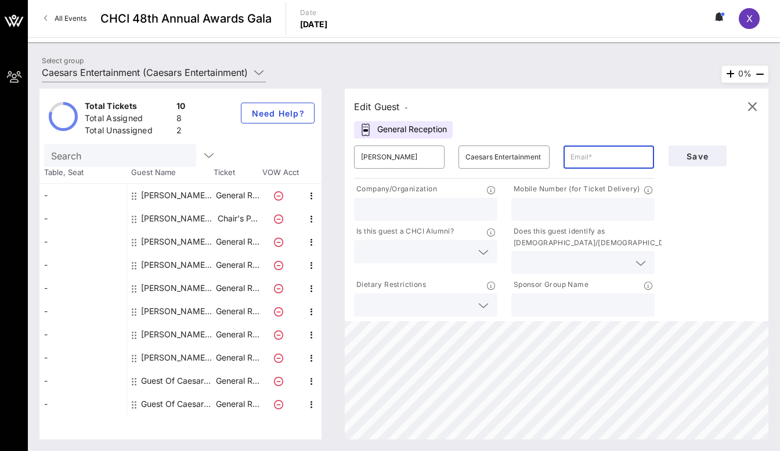
paste input "[EMAIL_ADDRESS][DOMAIN_NAME]"
type input "[EMAIL_ADDRESS][DOMAIN_NAME]"
click at [372, 209] on input "text" at bounding box center [425, 209] width 129 height 15
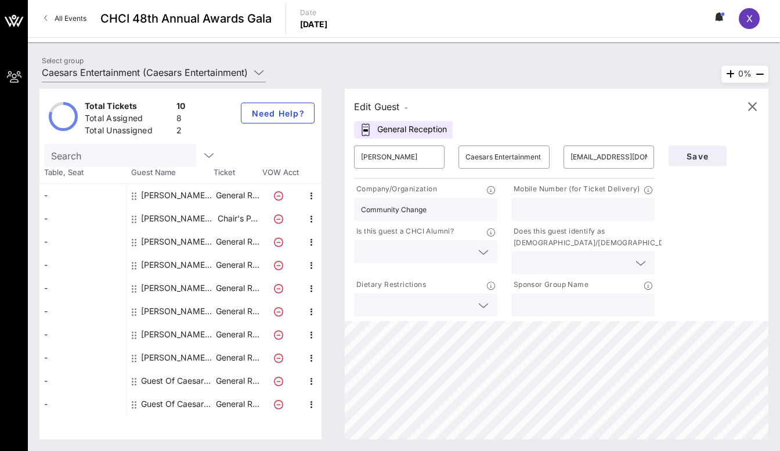
type input "Community Change"
click at [551, 209] on input "text" at bounding box center [582, 209] width 129 height 15
type input "2034171436"
click at [440, 260] on div at bounding box center [425, 251] width 129 height 23
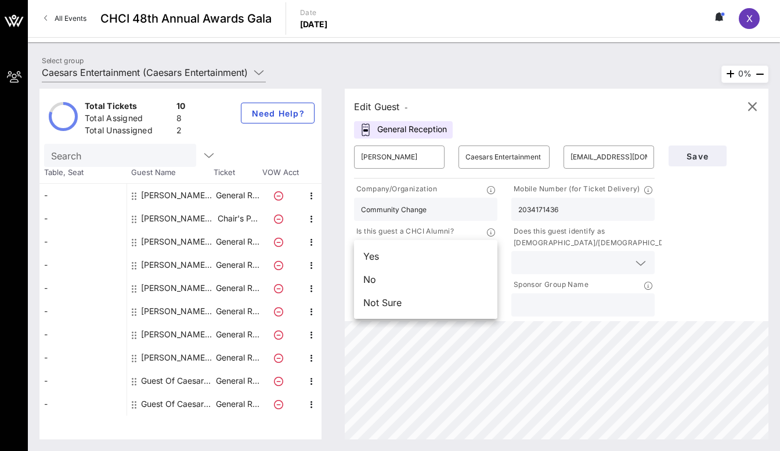
click at [440, 260] on div "Yes" at bounding box center [425, 256] width 143 height 23
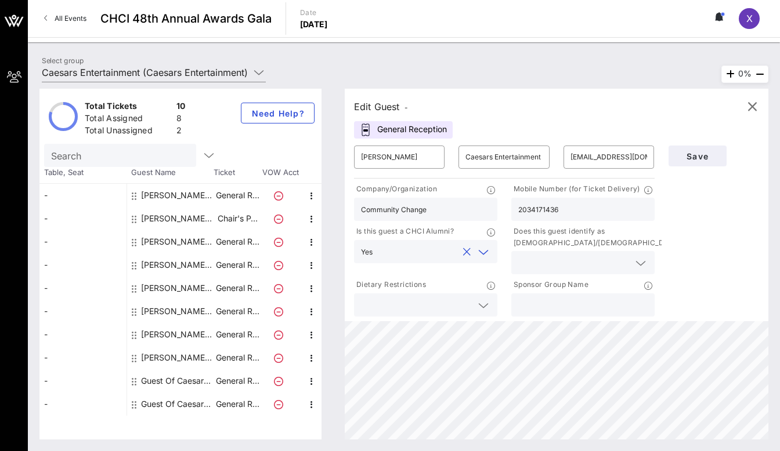
click at [485, 252] on icon at bounding box center [483, 252] width 10 height 14
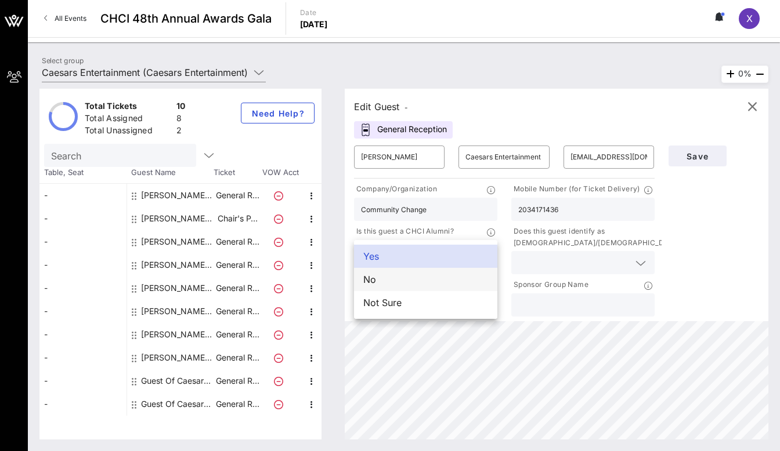
click at [451, 280] on div "No" at bounding box center [425, 279] width 143 height 23
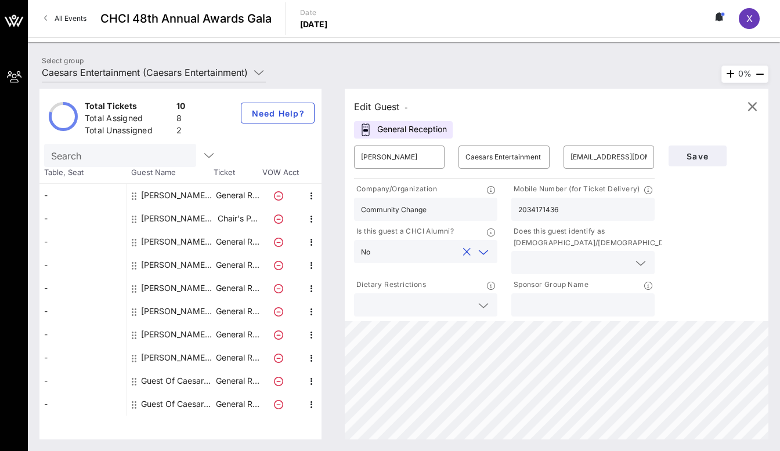
click at [552, 269] on input "text" at bounding box center [573, 262] width 111 height 15
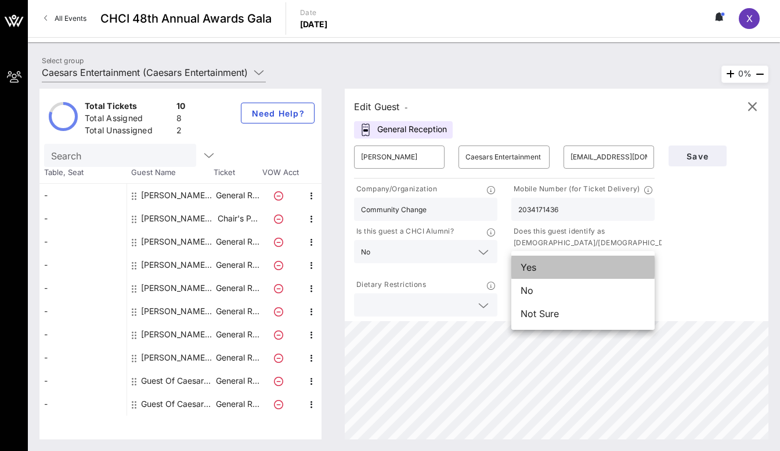
click at [544, 265] on div "Yes" at bounding box center [582, 267] width 143 height 23
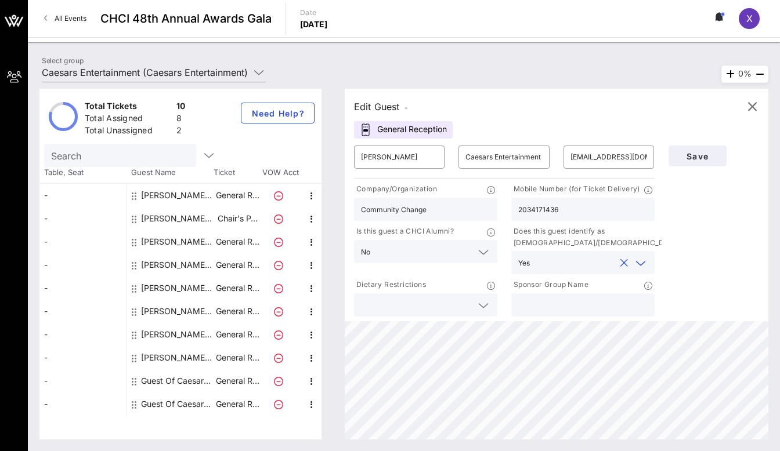
click at [696, 144] on div "Save" at bounding box center [713, 156] width 105 height 35
click at [691, 147] on button "Save" at bounding box center [697, 156] width 58 height 21
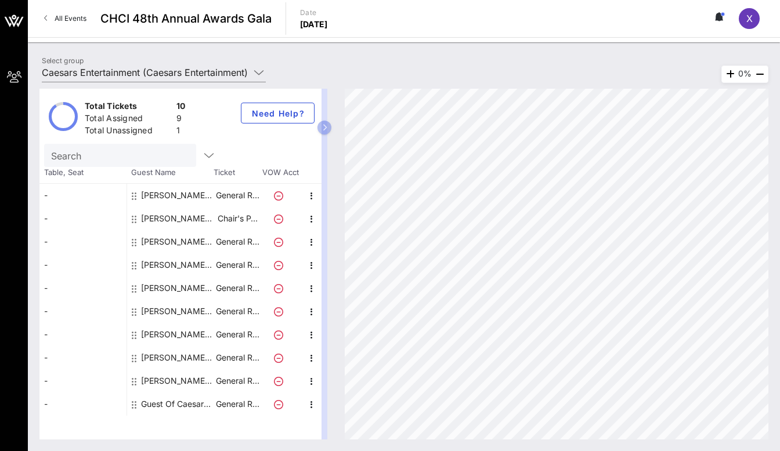
click at [171, 404] on div "Guest Of Caesars Entertainment" at bounding box center [177, 404] width 73 height 23
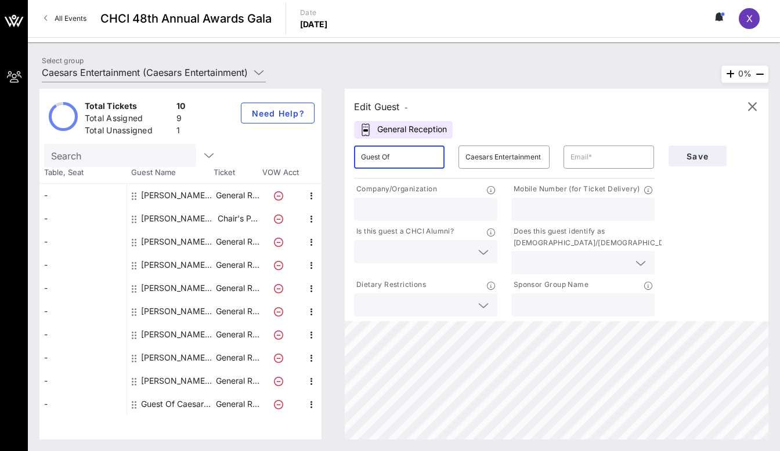
click at [396, 158] on input "Guest Of" at bounding box center [399, 157] width 77 height 19
type input "G"
type input "[PERSON_NAME]"
click at [614, 162] on input "text" at bounding box center [608, 157] width 77 height 19
type input "[EMAIL_ADDRESS][DOMAIN_NAME]"
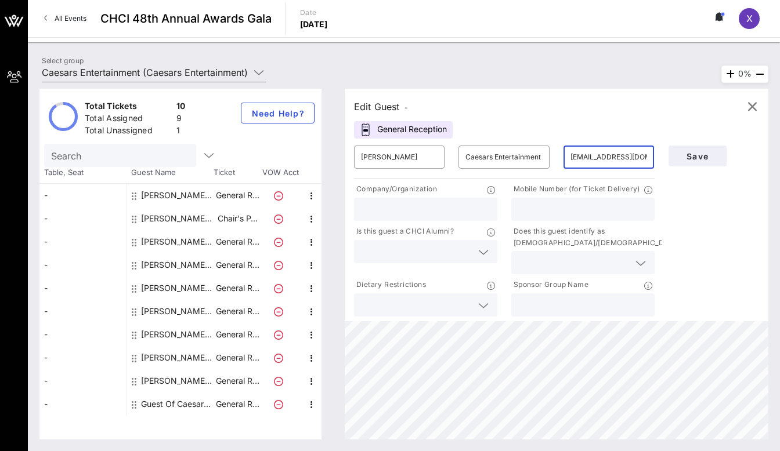
type input "9566485203"
click at [524, 255] on input "text" at bounding box center [573, 262] width 111 height 15
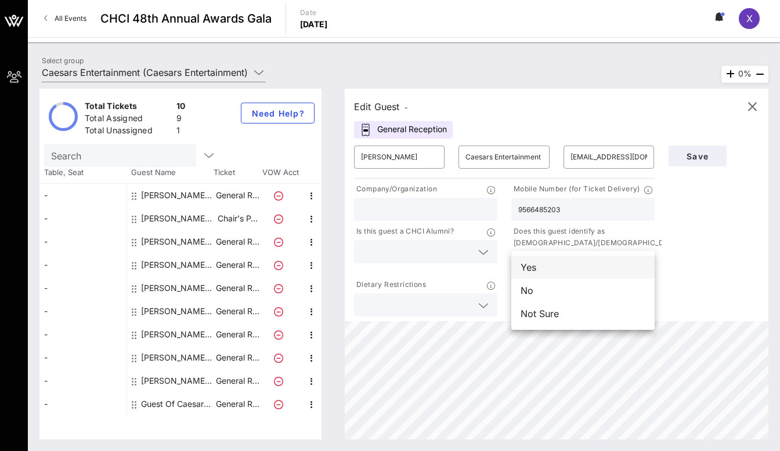
click at [528, 273] on div "Yes" at bounding box center [582, 267] width 143 height 23
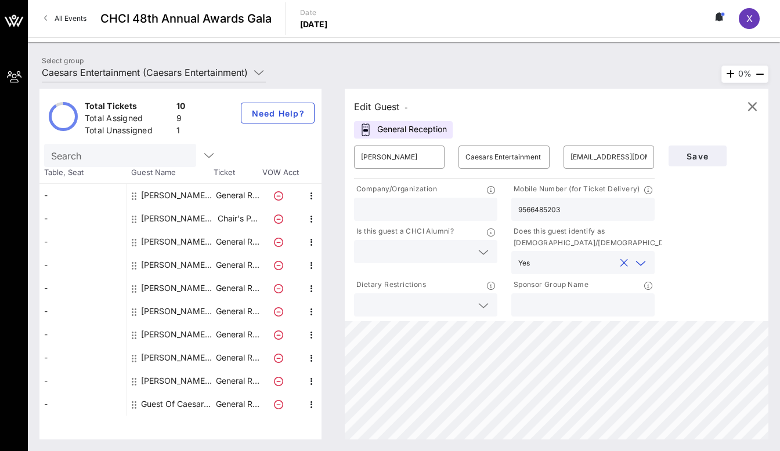
click at [479, 247] on icon at bounding box center [483, 252] width 10 height 14
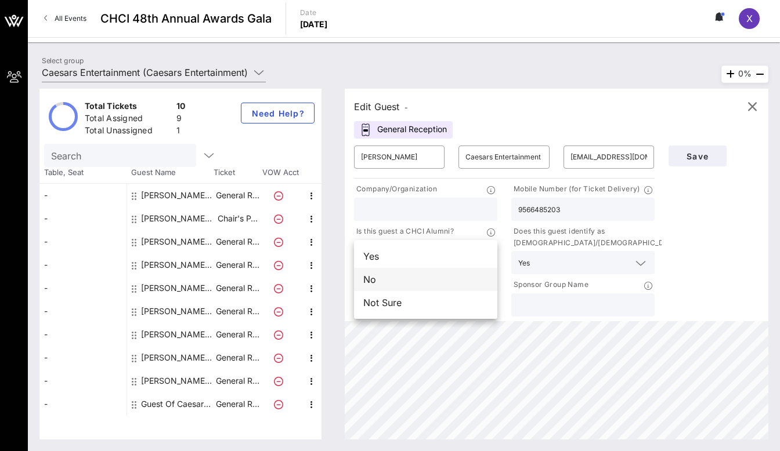
click at [454, 276] on div "No" at bounding box center [425, 279] width 143 height 23
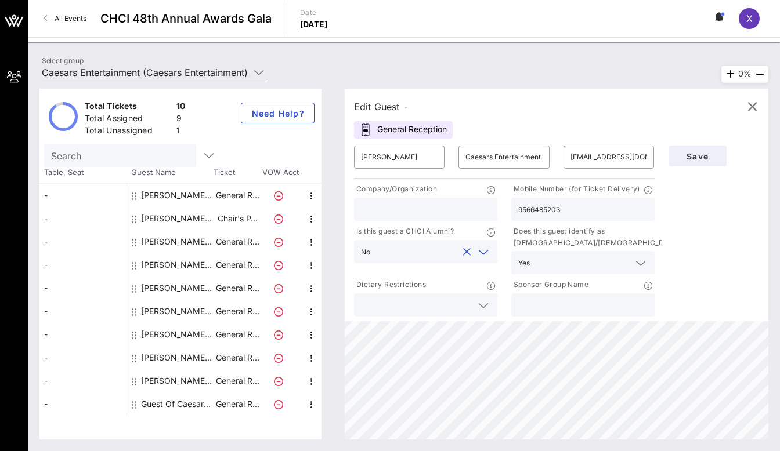
click at [451, 298] on input "text" at bounding box center [416, 305] width 111 height 15
click at [430, 204] on input "text" at bounding box center [425, 209] width 129 height 15
type input "XH Strategies LLC"
click at [695, 151] on span "Save" at bounding box center [697, 156] width 39 height 10
drag, startPoint x: 639, startPoint y: 157, endPoint x: 571, endPoint y: 144, distance: 68.5
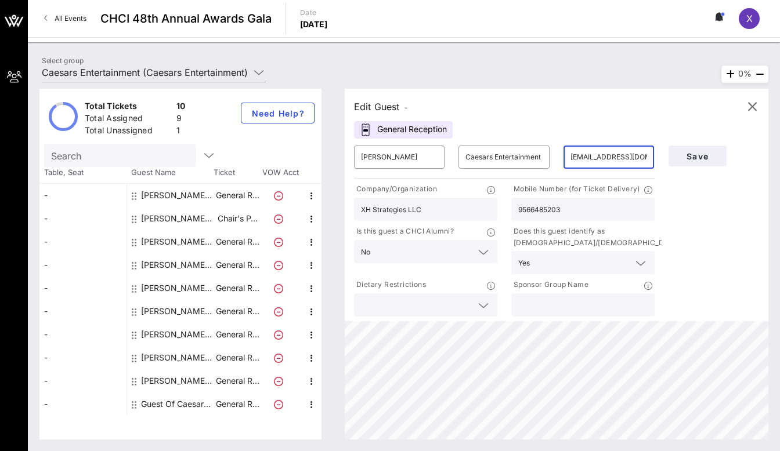
click at [571, 144] on div "​ [EMAIL_ADDRESS][DOMAIN_NAME]" at bounding box center [608, 157] width 104 height 37
type input "[EMAIL_ADDRESS][DOMAIN_NAME]"
click at [686, 157] on span "Save" at bounding box center [697, 156] width 39 height 10
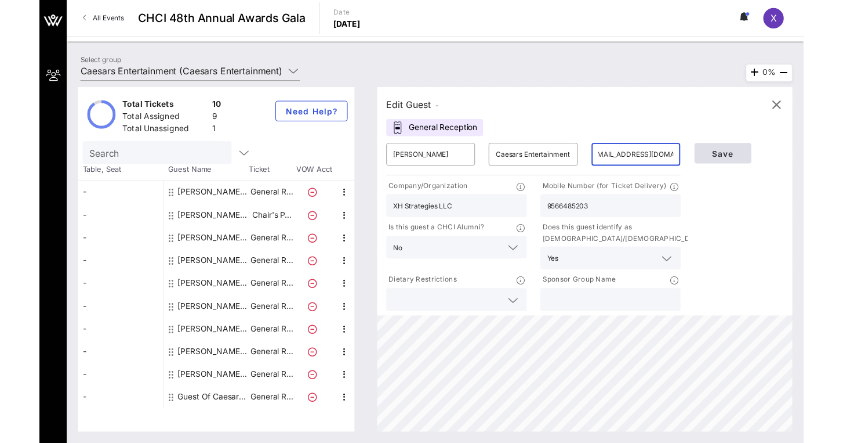
scroll to position [0, 0]
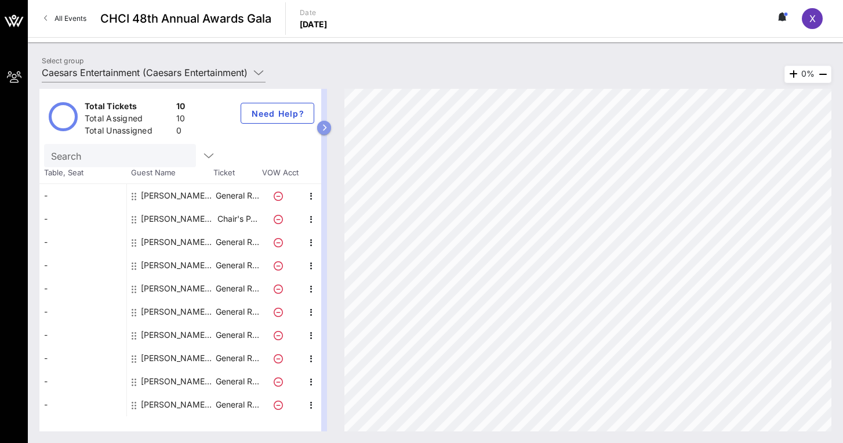
click at [323, 129] on icon "button" at bounding box center [324, 127] width 5 height 7
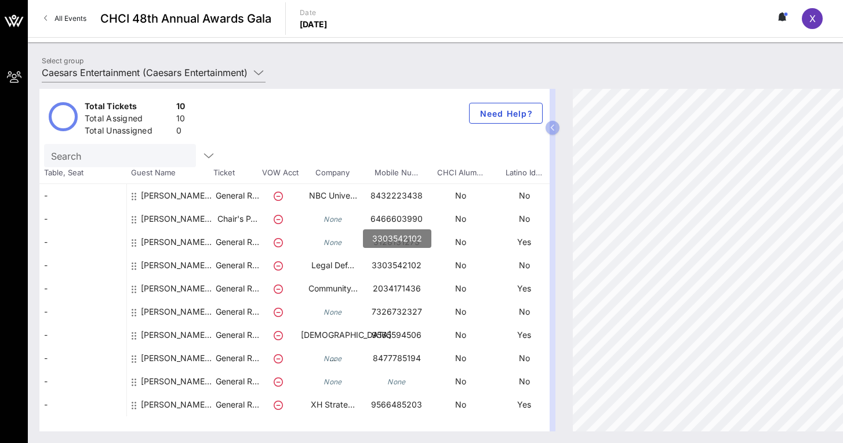
scroll to position [9, 0]
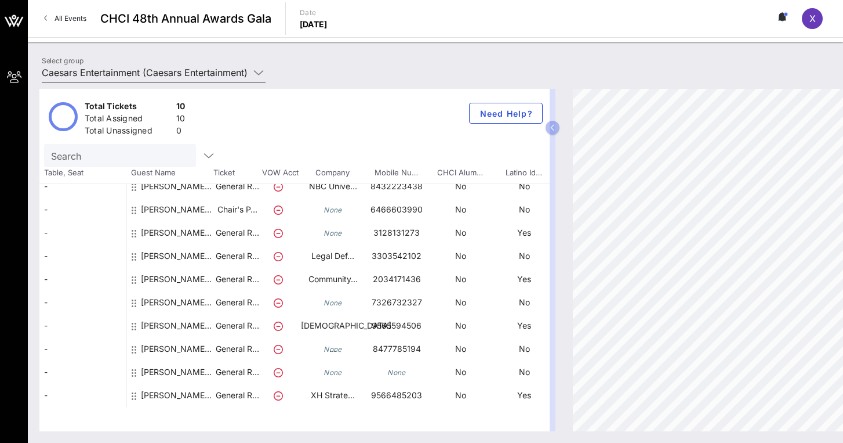
click at [258, 68] on icon at bounding box center [259, 73] width 10 height 14
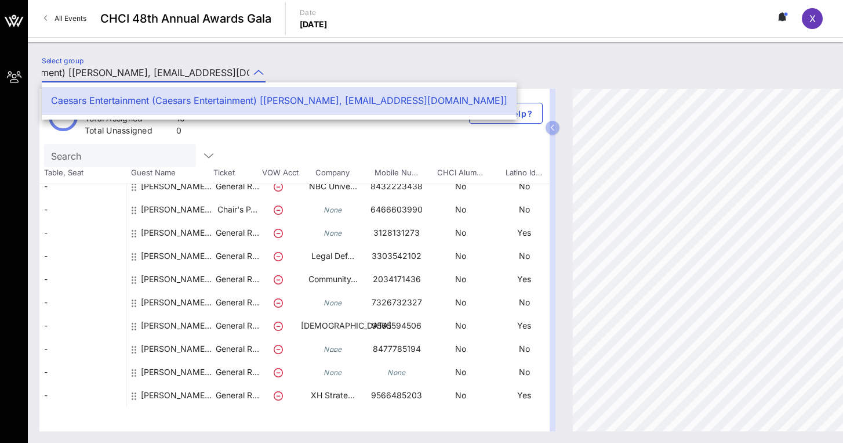
scroll to position [0, 0]
click at [285, 63] on div "Select group Caesars Entertainment (Caesars Entertainment) [[PERSON_NAME], [EMA…" at bounding box center [436, 74] width 802 height 41
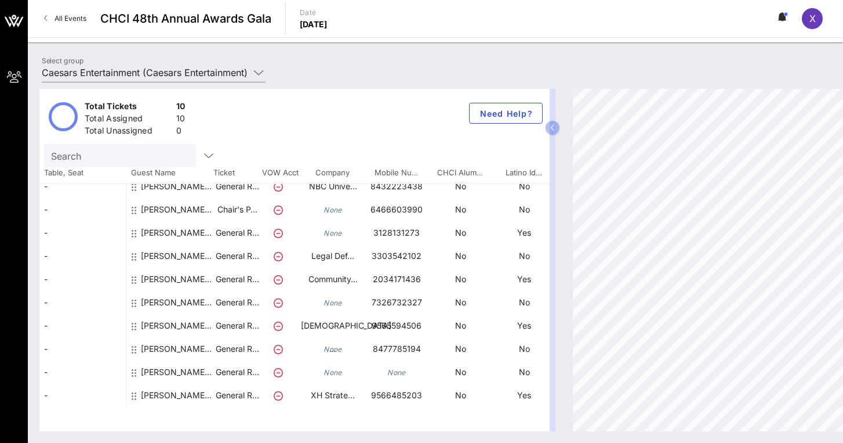
click at [779, 18] on span "X" at bounding box center [813, 19] width 6 height 12
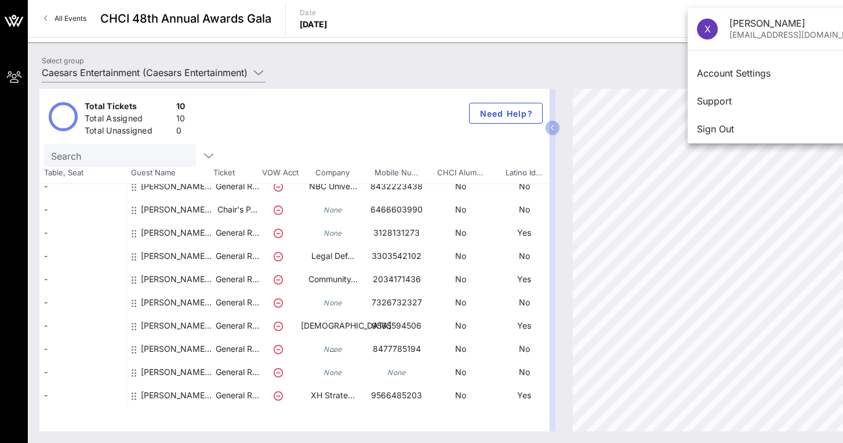
click at [596, 46] on div "Select group Caesars Entertainment (Caesars Entertainment) [[PERSON_NAME], [EMA…" at bounding box center [436, 242] width 816 height 400
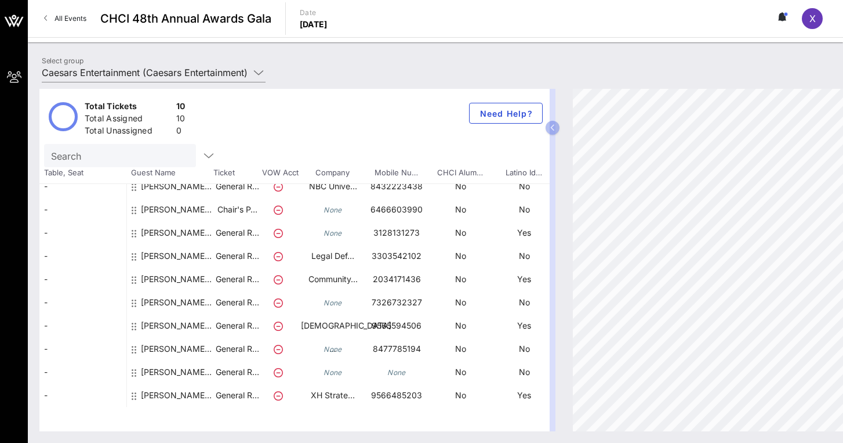
click at [125, 16] on span "CHCI 48th Annual Awards Gala" at bounding box center [185, 18] width 171 height 17
click at [53, 19] on link "All Events" at bounding box center [65, 18] width 56 height 19
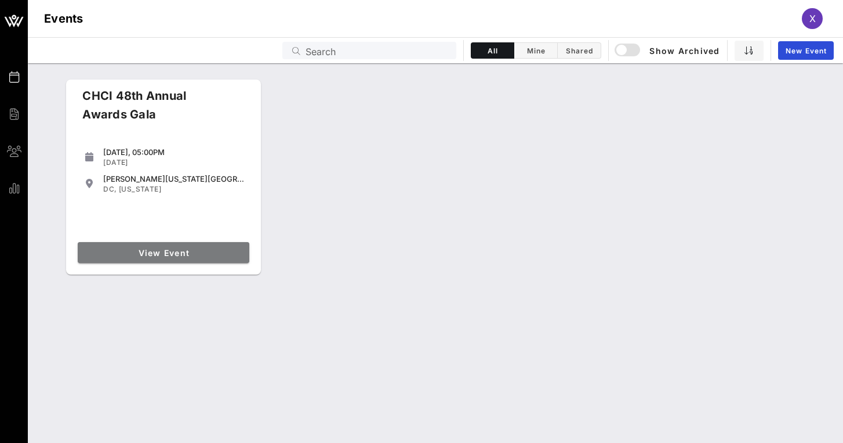
click at [207, 251] on span "View Event" at bounding box center [163, 253] width 162 height 10
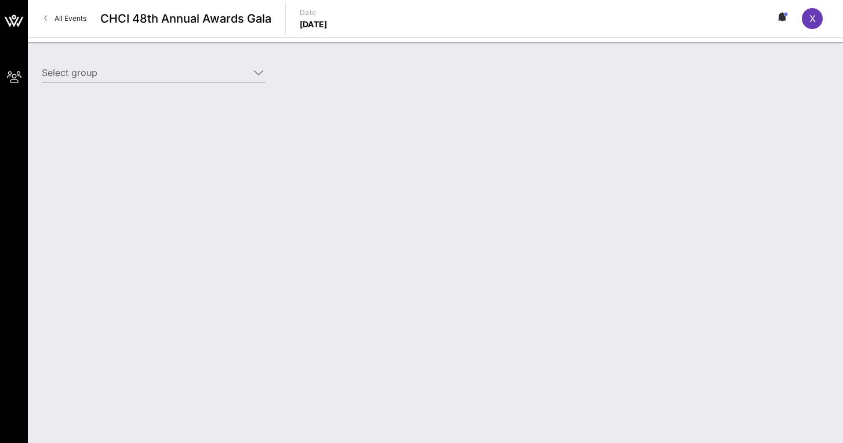
type input "Caesars Entertainment (Caesars Entertainment) [[PERSON_NAME], [EMAIL_ADDRESS][D…"
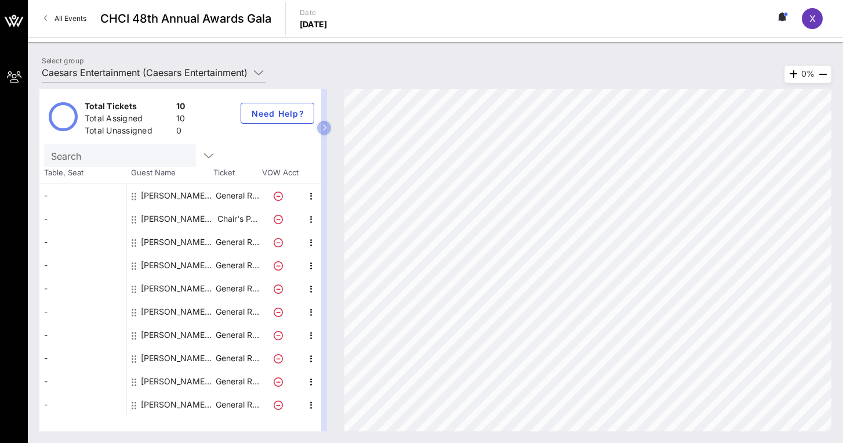
click at [53, 17] on link "All Events" at bounding box center [65, 18] width 56 height 19
